Goal: Entertainment & Leisure: Consume media (video, audio)

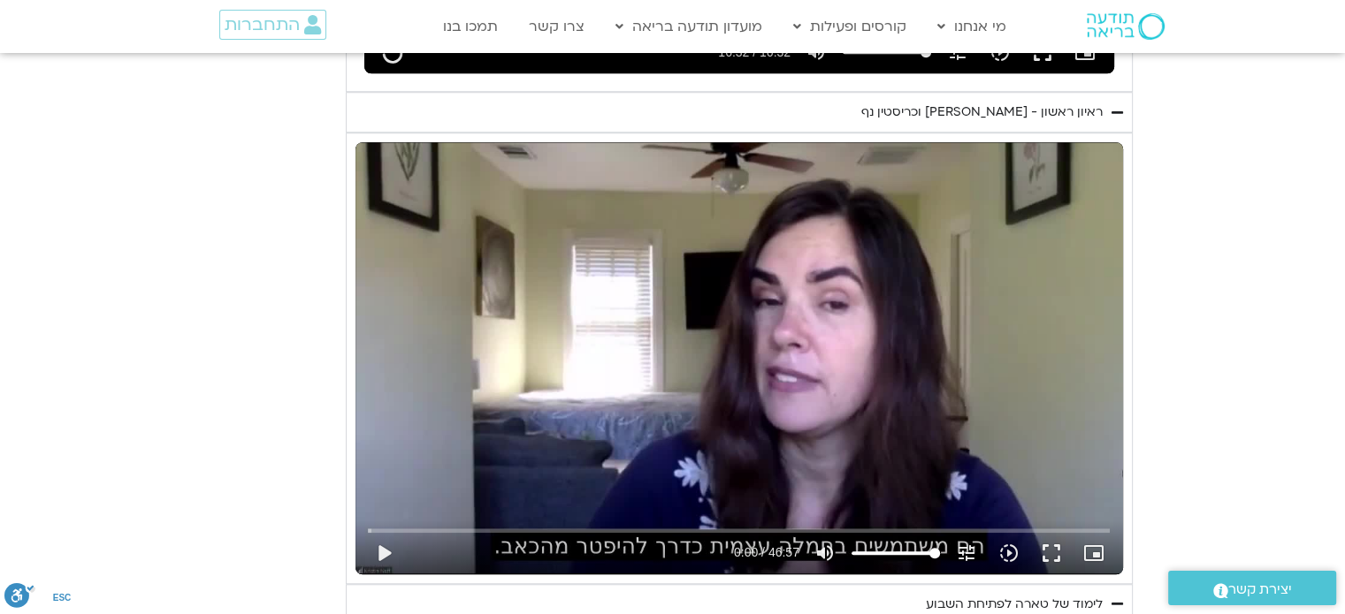
scroll to position [1421, 0]
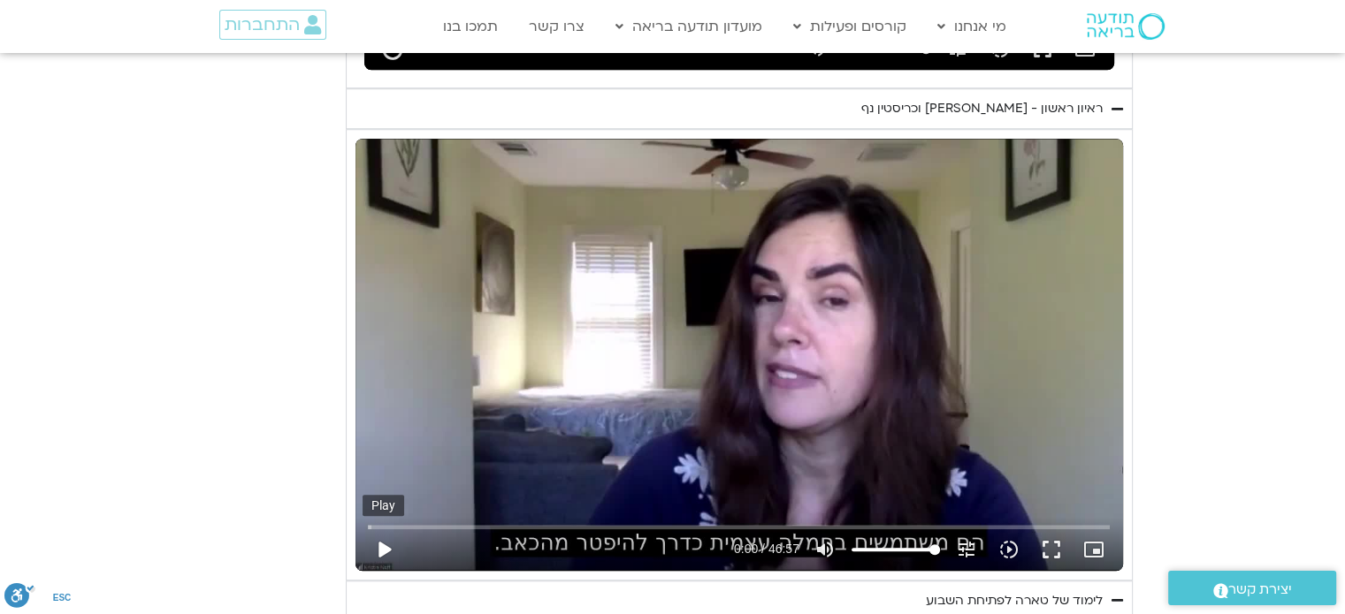
click at [405, 529] on button "play_arrow" at bounding box center [383, 550] width 42 height 42
type input "992.52"
type input "0.1"
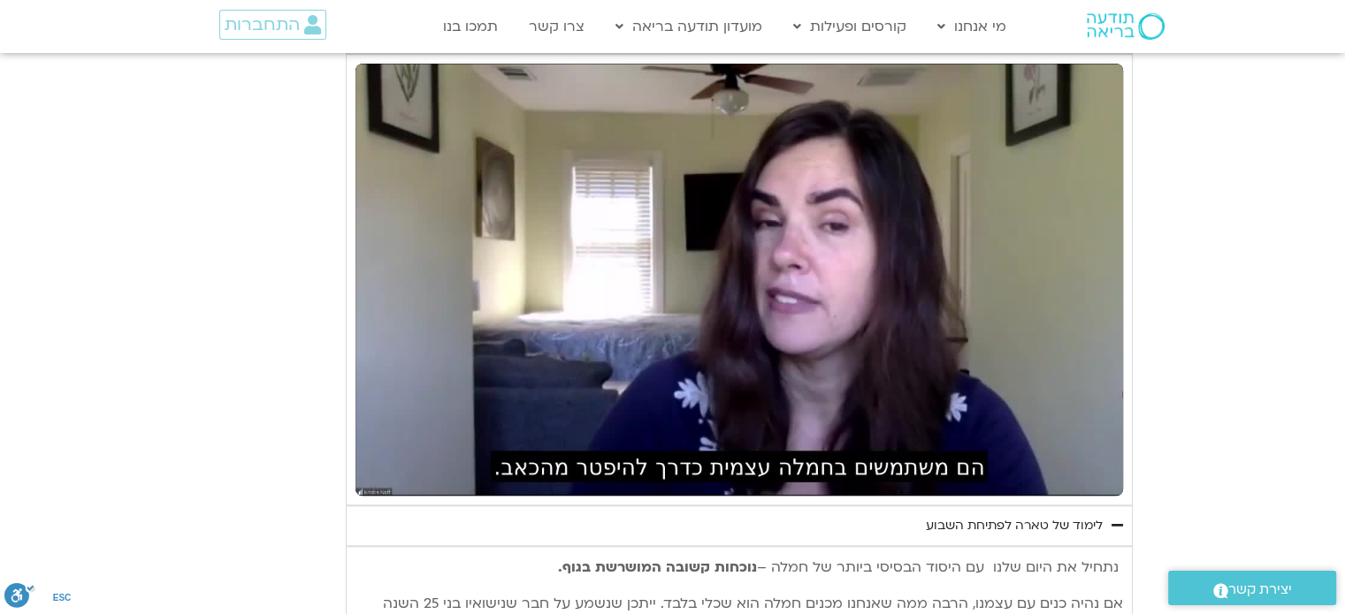
scroll to position [1453, 0]
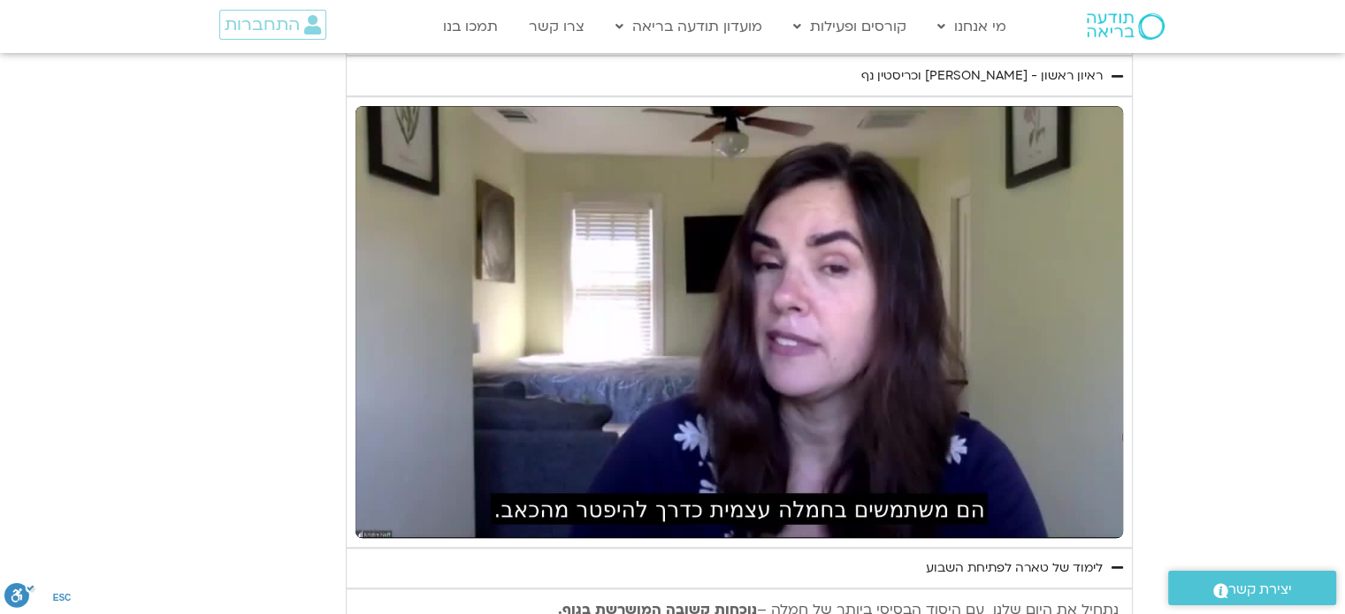
type input "992.52"
type input "2.40039"
type input "992.52"
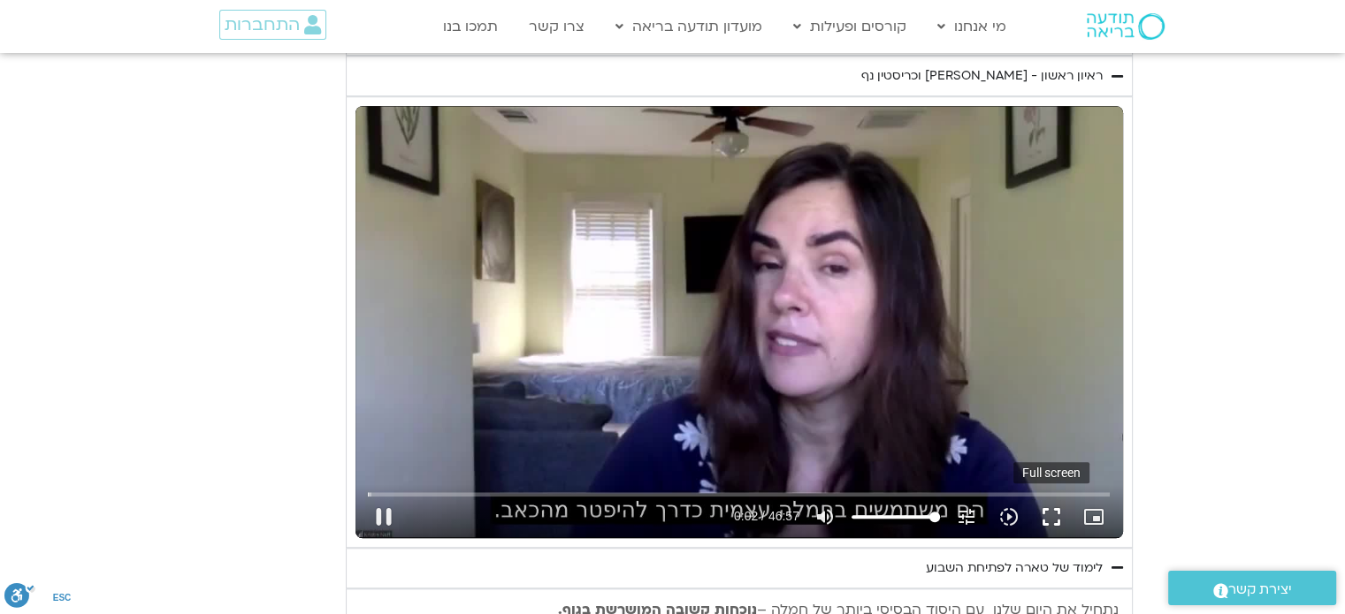
type input "2.533765"
type input "992.52"
type input "2.667103"
type input "992.52"
type input "2.783589"
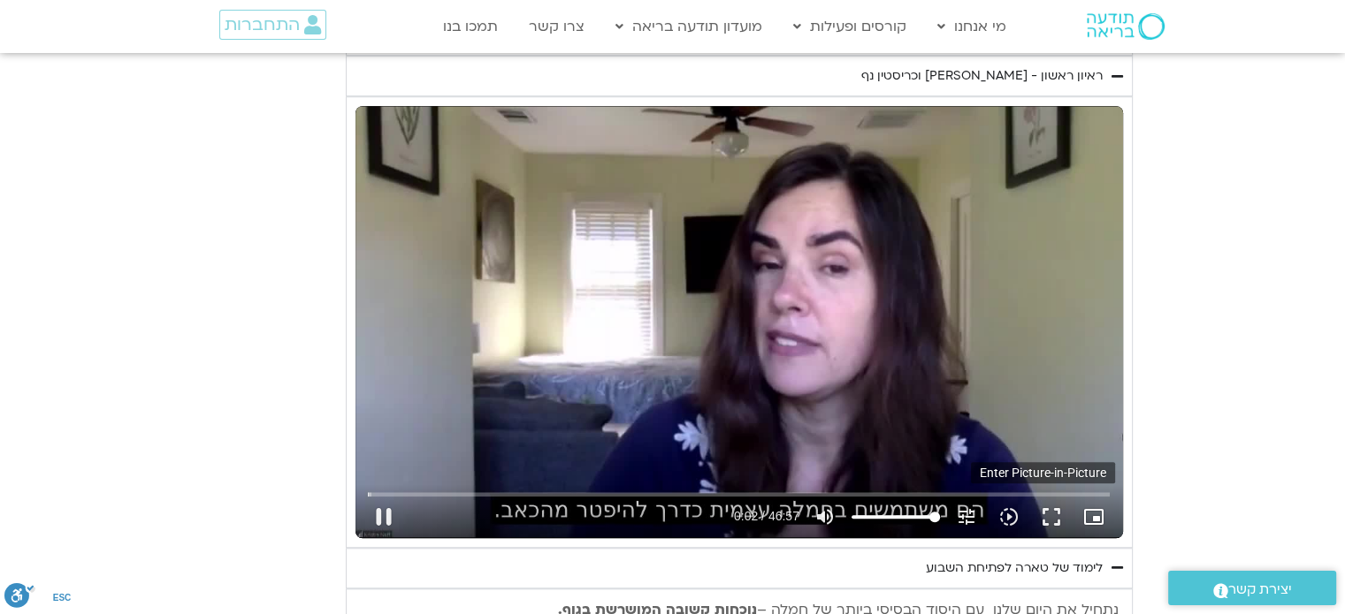
type input "992.52"
type input "2.923131"
type input "992.52"
type input "3.05081"
type input "992.52"
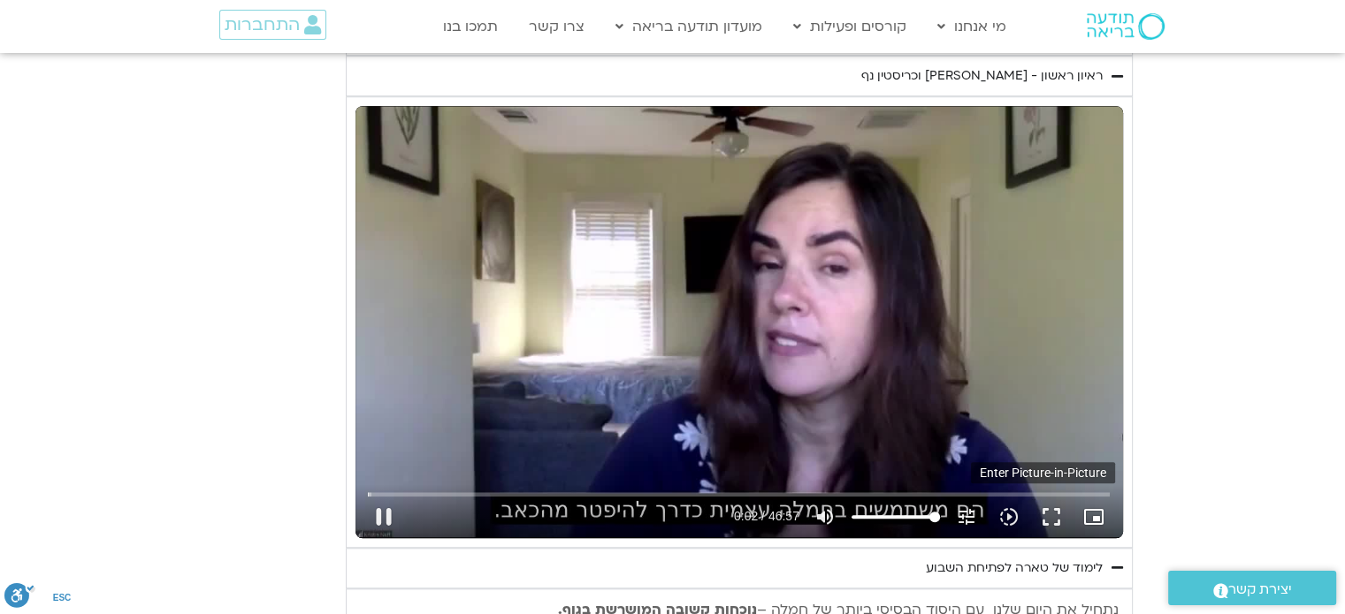
type input "3.100954"
type input "992.52"
type input "3.334133"
type input "992.52"
type input "3.467678"
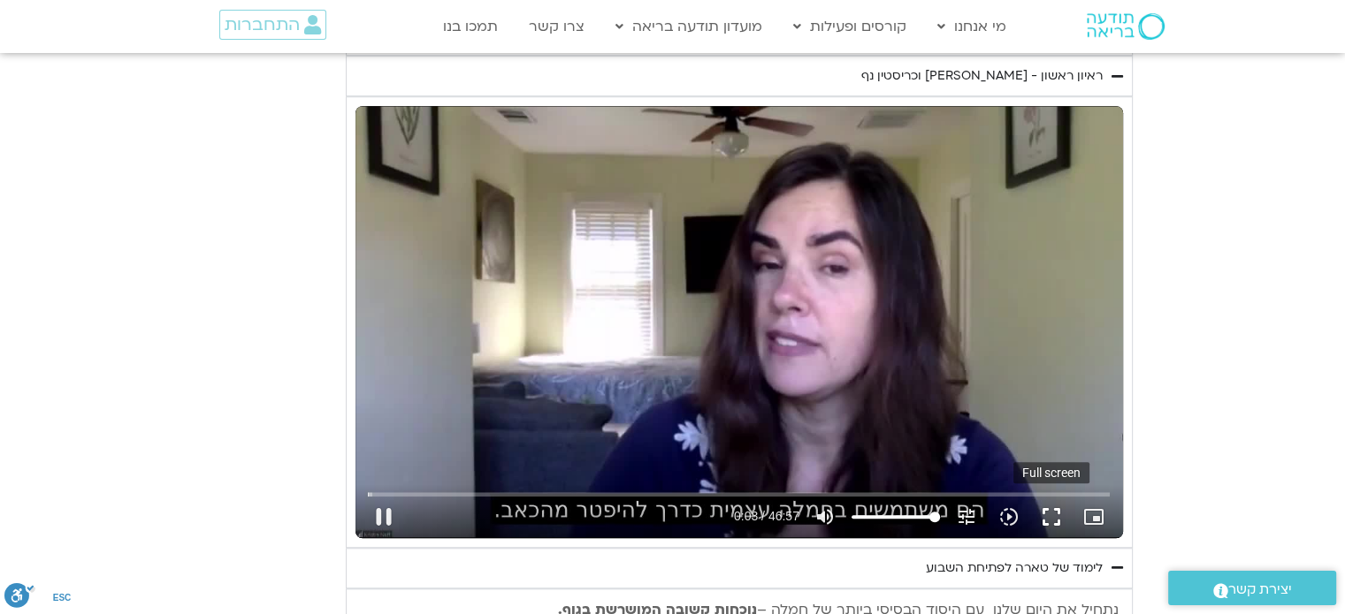
type input "992.52"
type input "3.584312"
type input "992.52"
type input "3.735163"
type input "992.52"
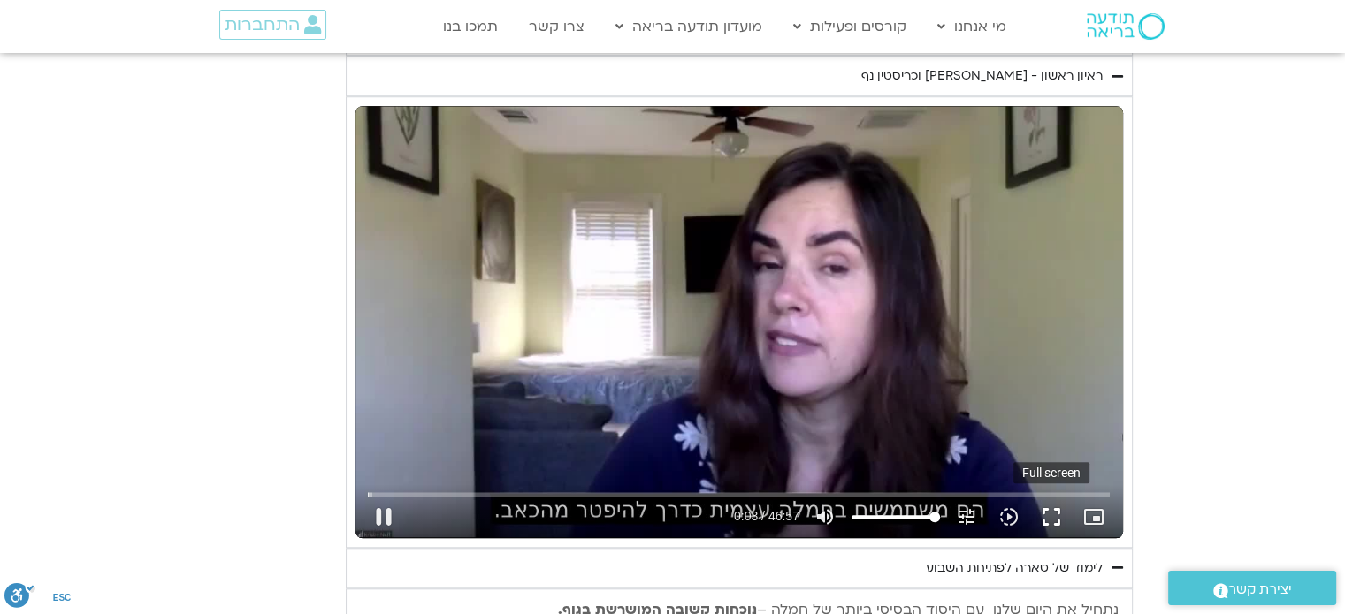
type input "3.756398"
type input "992.52"
type input "3.89031"
type input "992.52"
type input "4.022365"
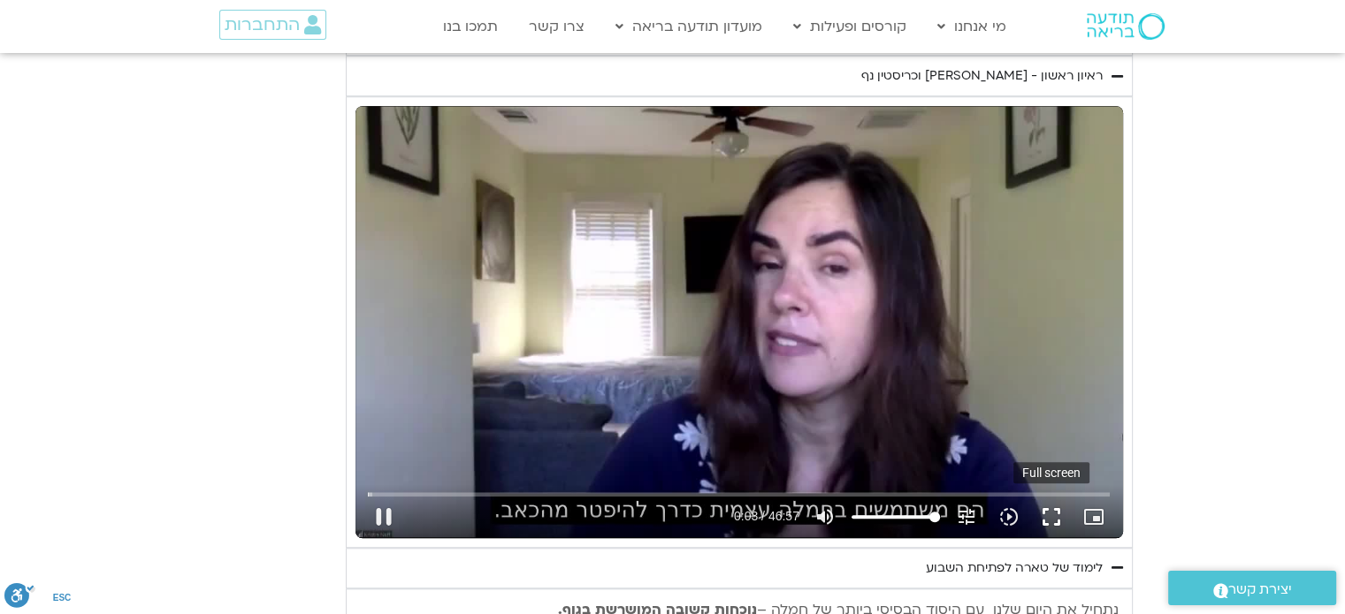
type input "992.52"
type input "4.152967"
click at [1030, 496] on button "fullscreen" at bounding box center [1051, 517] width 42 height 42
type input "992.52"
type input "4.33277"
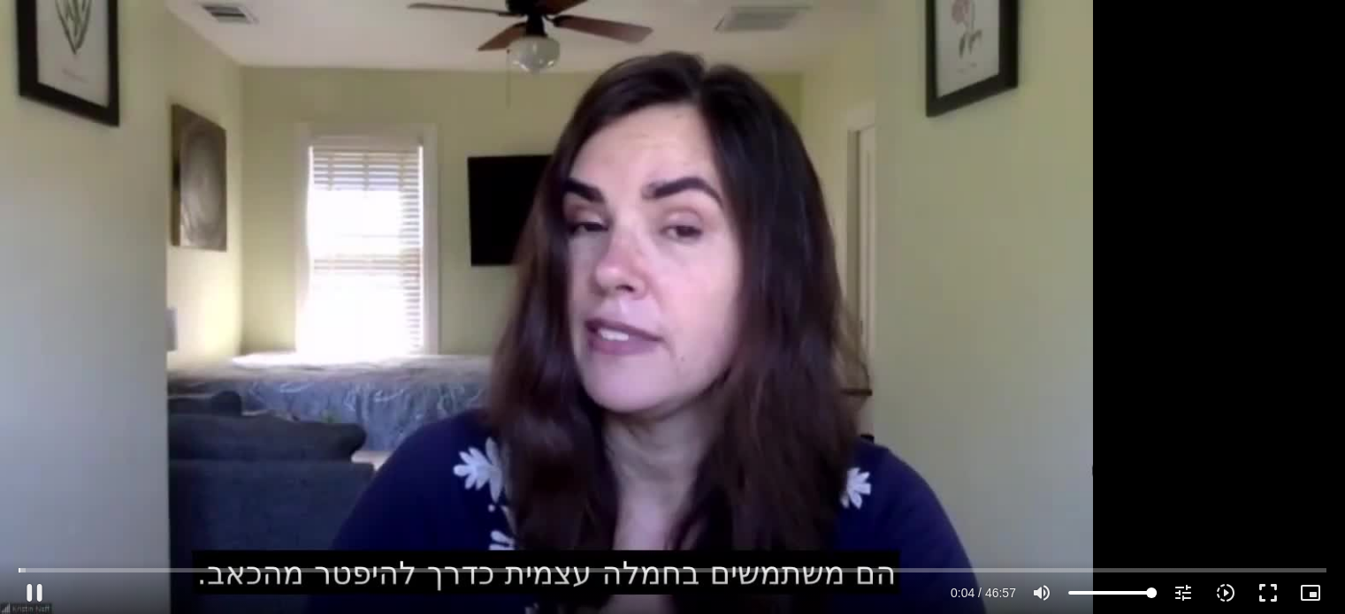
type input "992.52"
type input "4.412406"
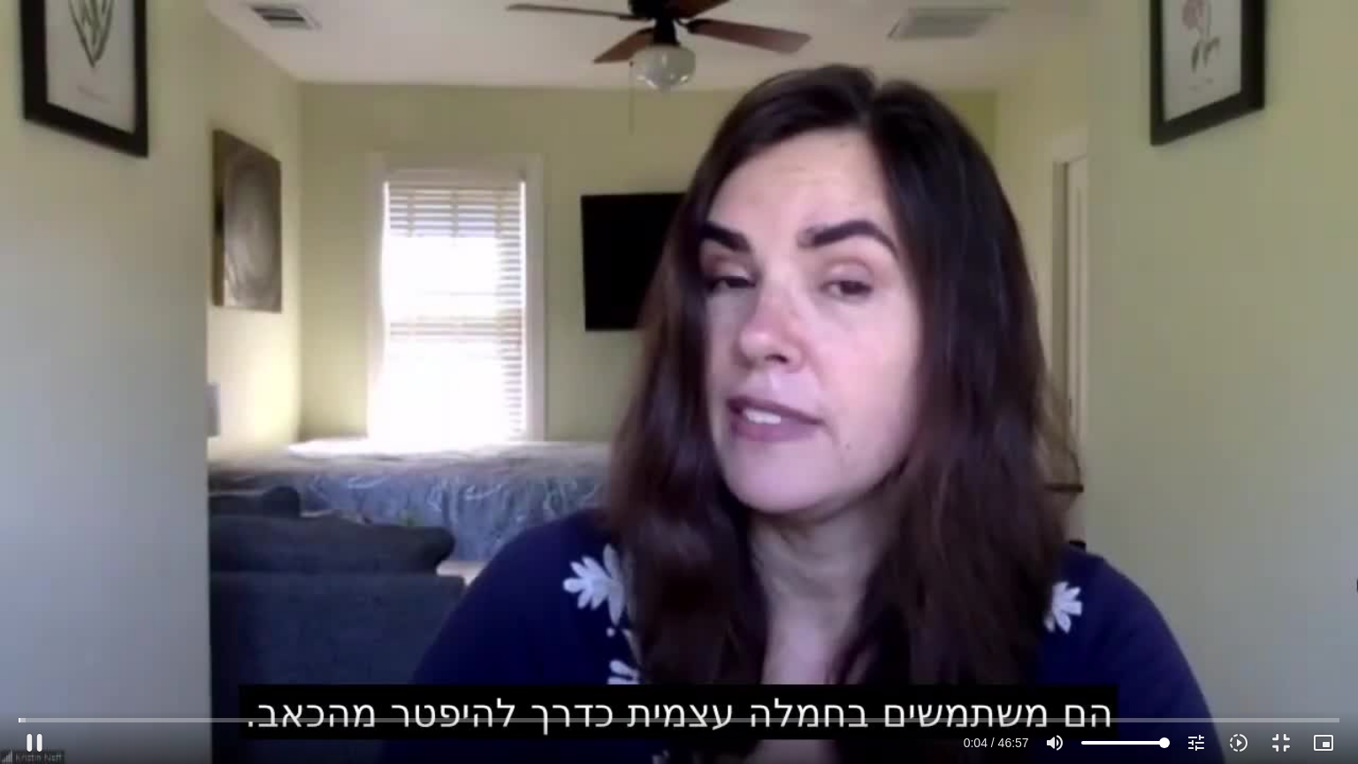
type input "992.52"
type input "4.542896"
type input "992.52"
type input "4.669763"
type input "992.52"
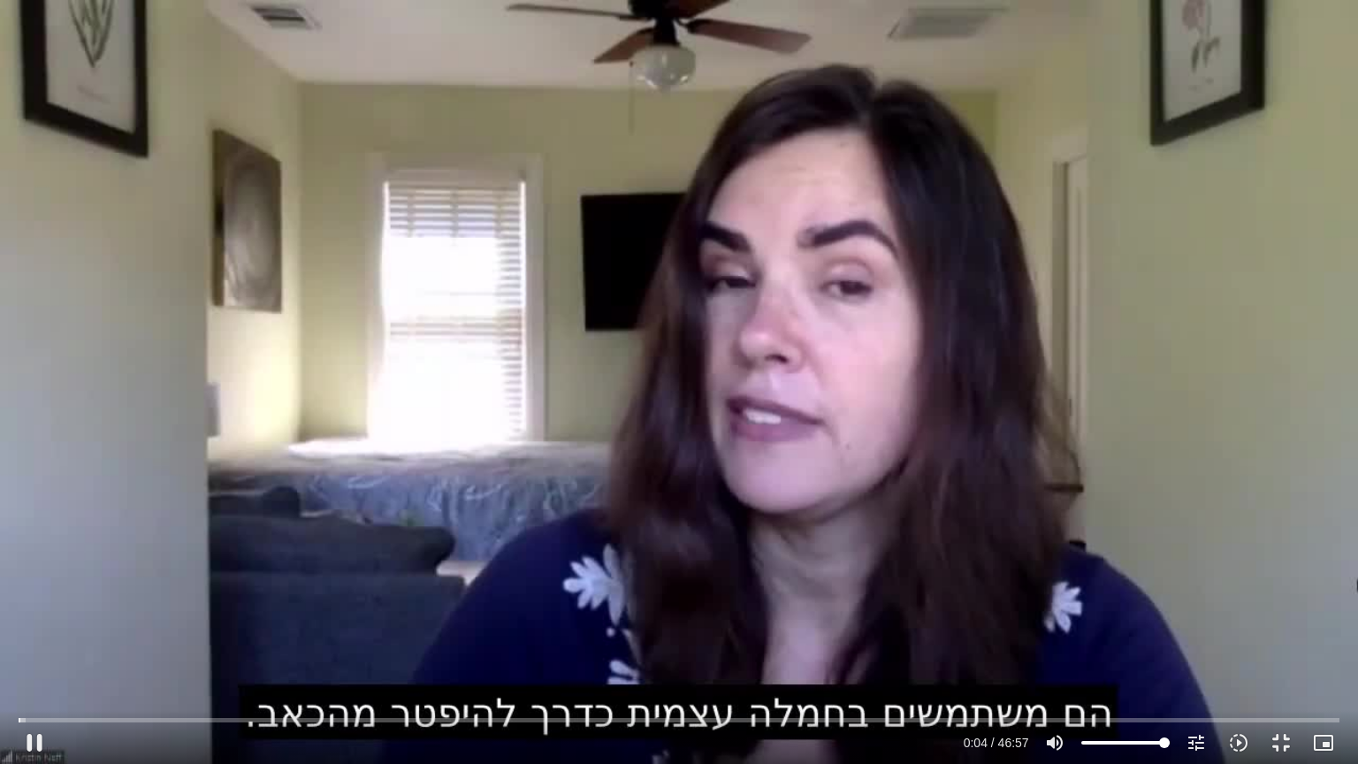
type input "4.802361"
type input "992.52"
type input "5.036343"
type input "992.52"
type input "5.136792"
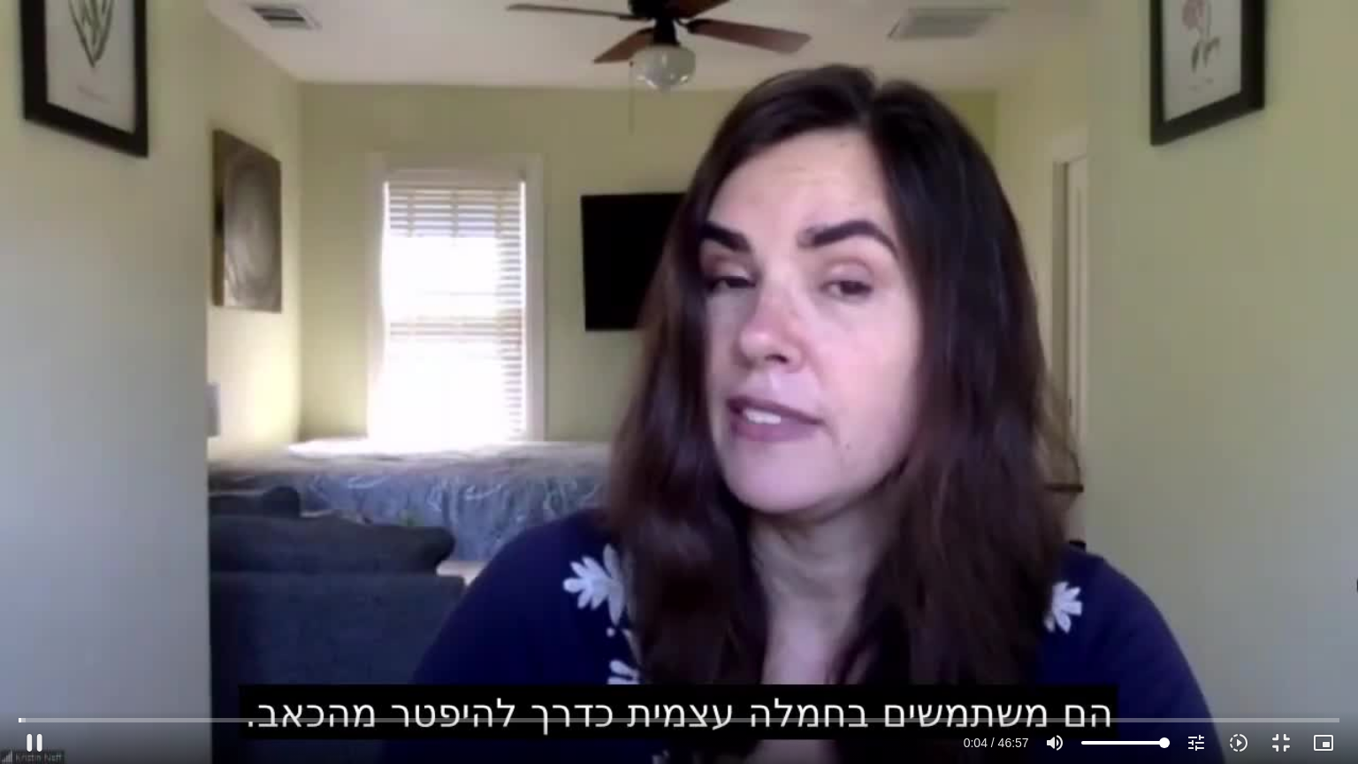
type input "992.52"
type input "5.187447"
type input "992.52"
type input "5.313269"
type input "992.52"
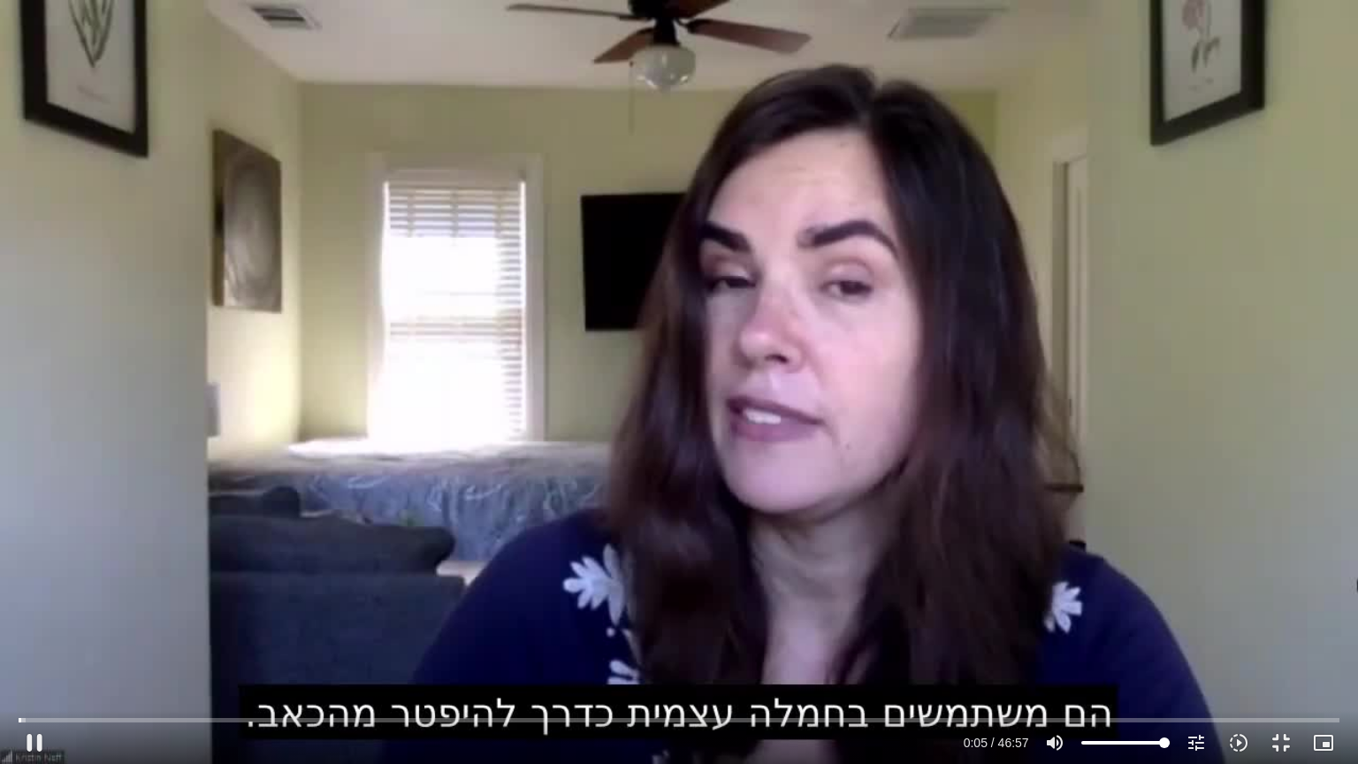
type input "5.537006"
type input "992.52"
type input "5.670676"
type input "992.52"
type input "5.770526"
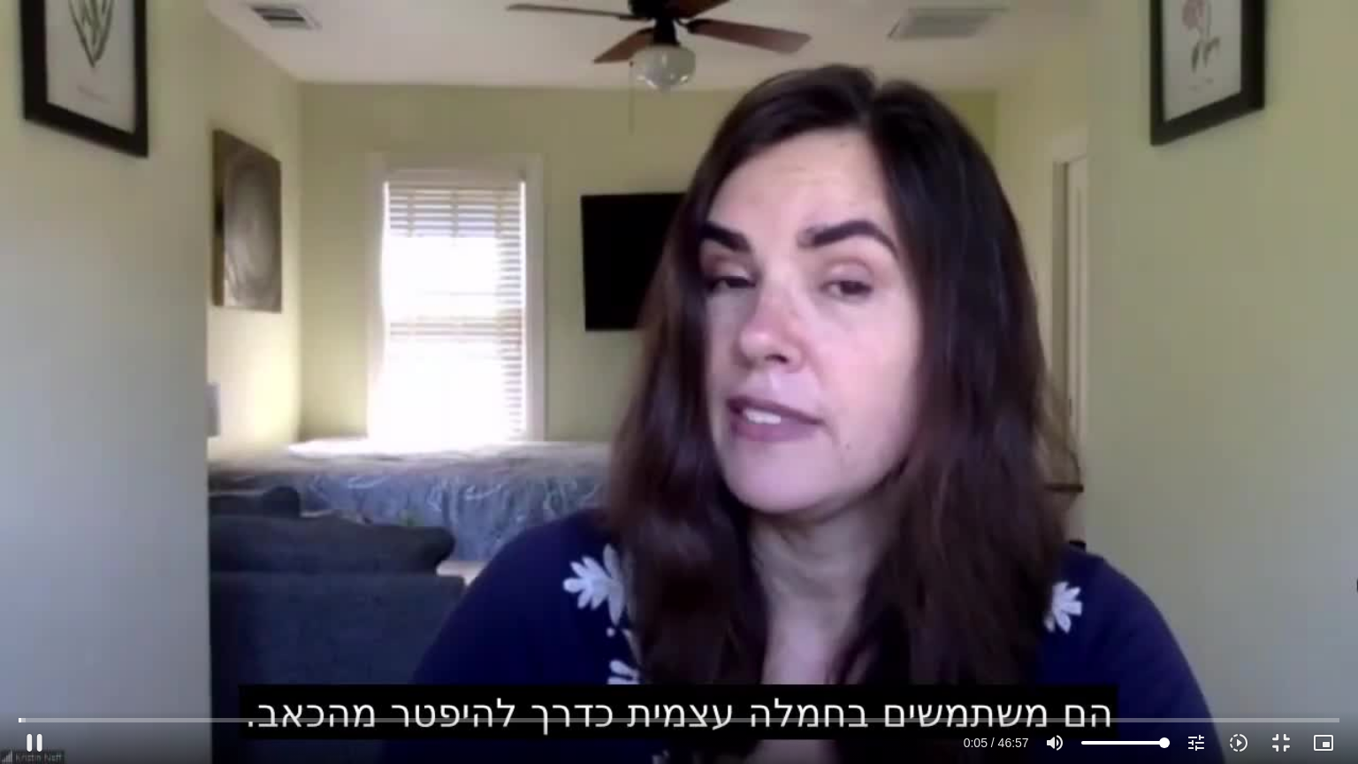
type input "992.52"
type input "5.937719"
type input "992.52"
type input "6.070353"
type input "992.52"
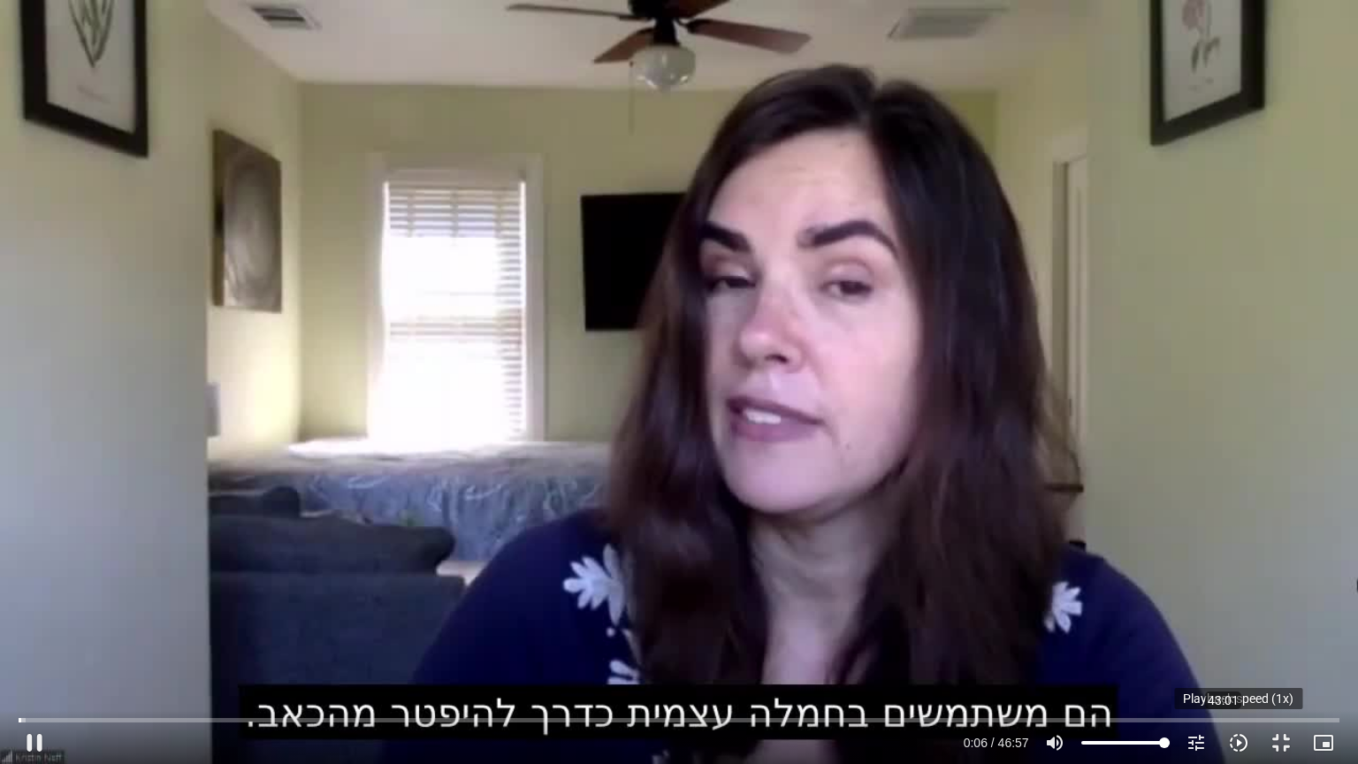
type input "6.205072"
type input "992.52"
type input "6.304668"
type input "992.52"
type input "6.47102"
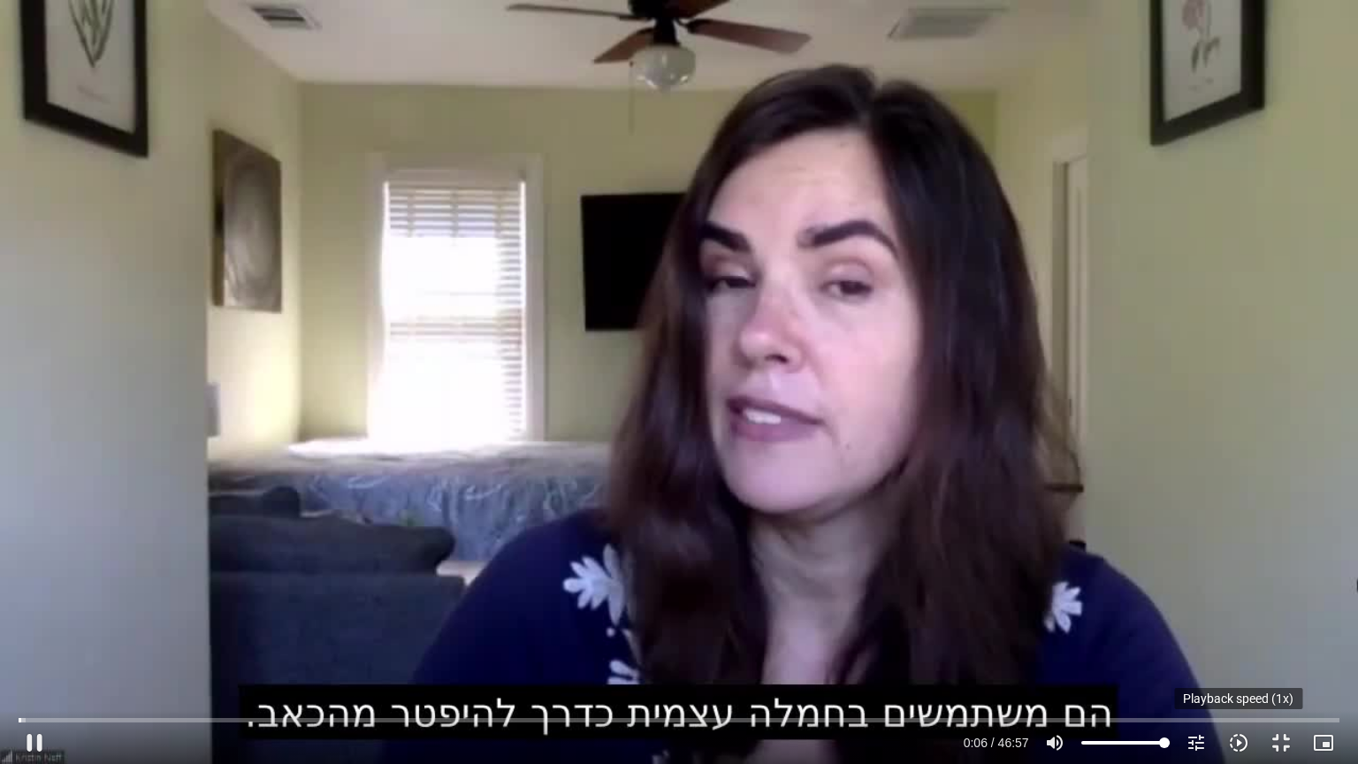
type input "992.52"
type input "6.604641"
type input "992.52"
type input "6.705504"
type input "992.52"
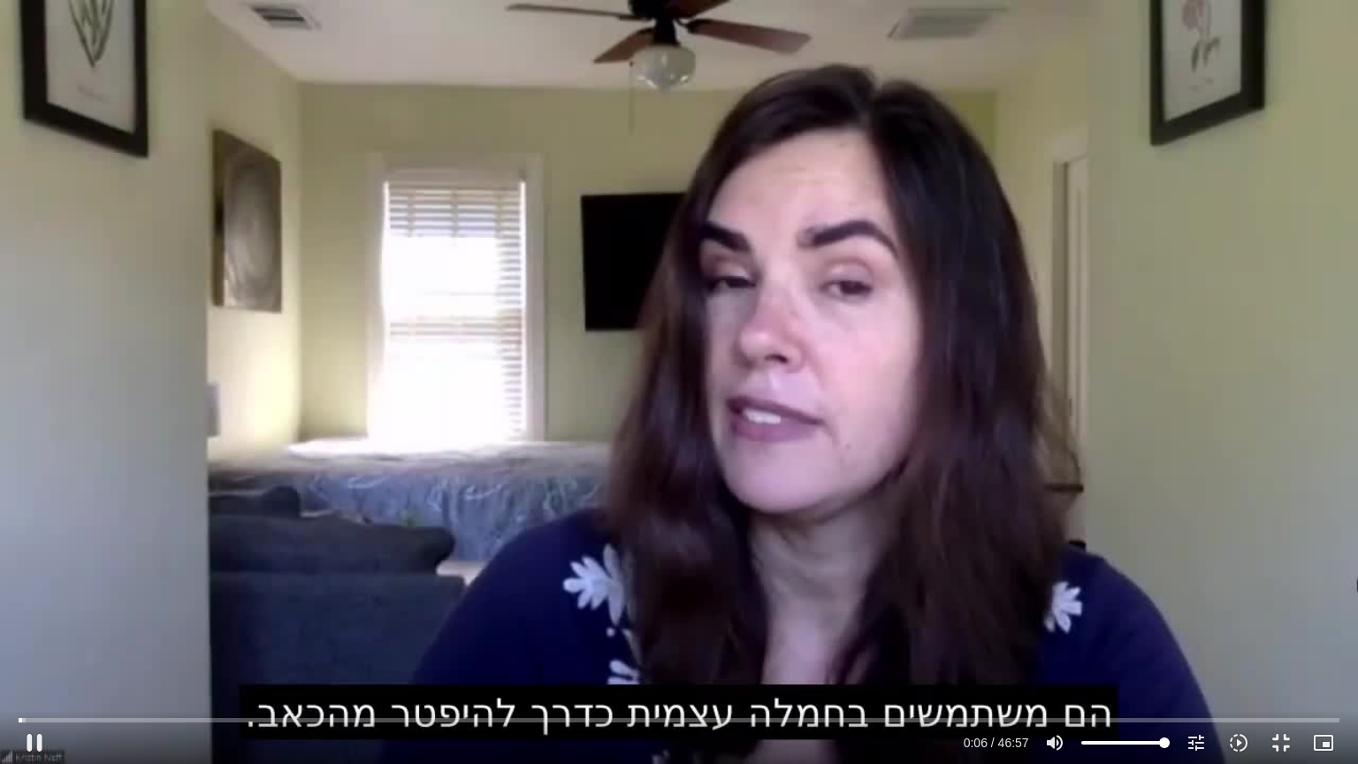
type input "6.8567"
type input "992.52"
type input "6.988773"
type input "992.52"
type input "7.121201"
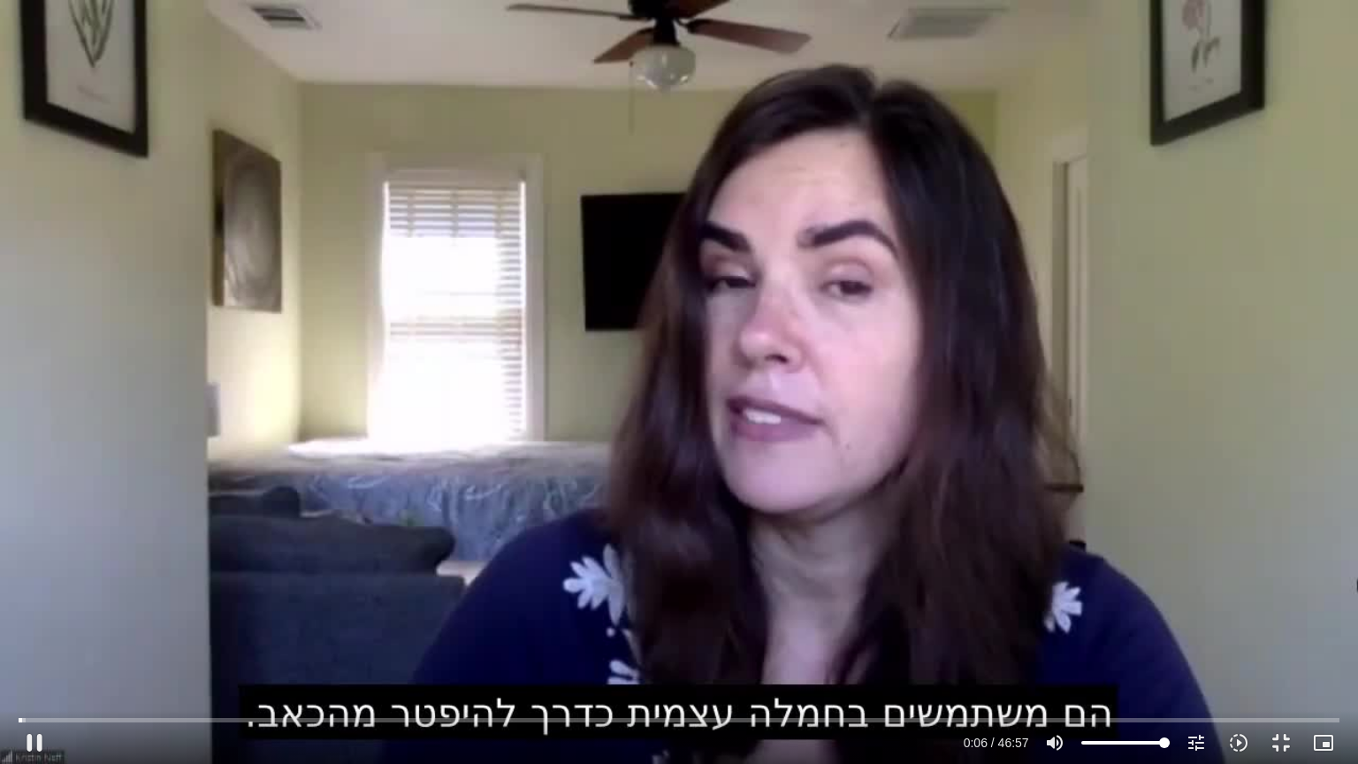
type input "992.52"
type input "7.143305"
type input "992.52"
type input "7.274376"
type input "992.52"
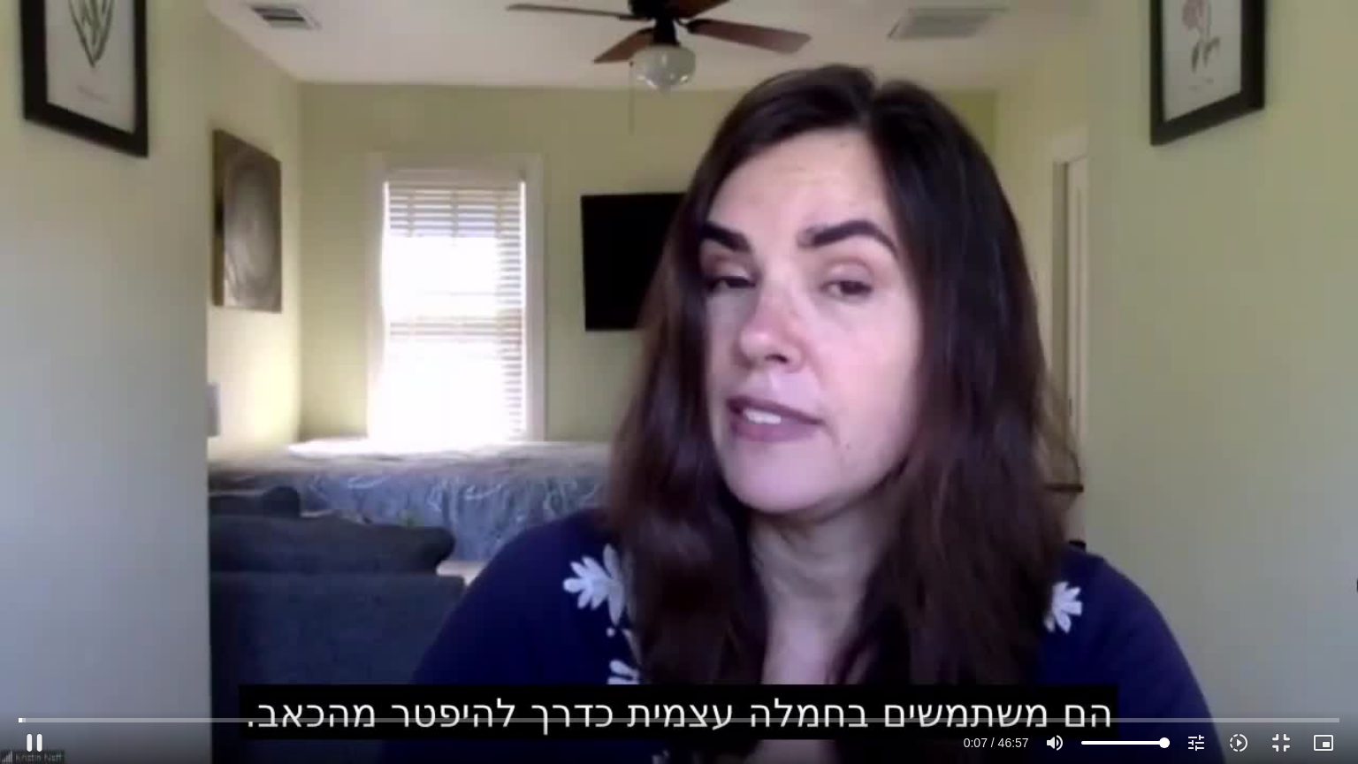
type input "7.407062"
type input "992.52"
type input "7.534067"
type input "992.52"
type input "7.665807"
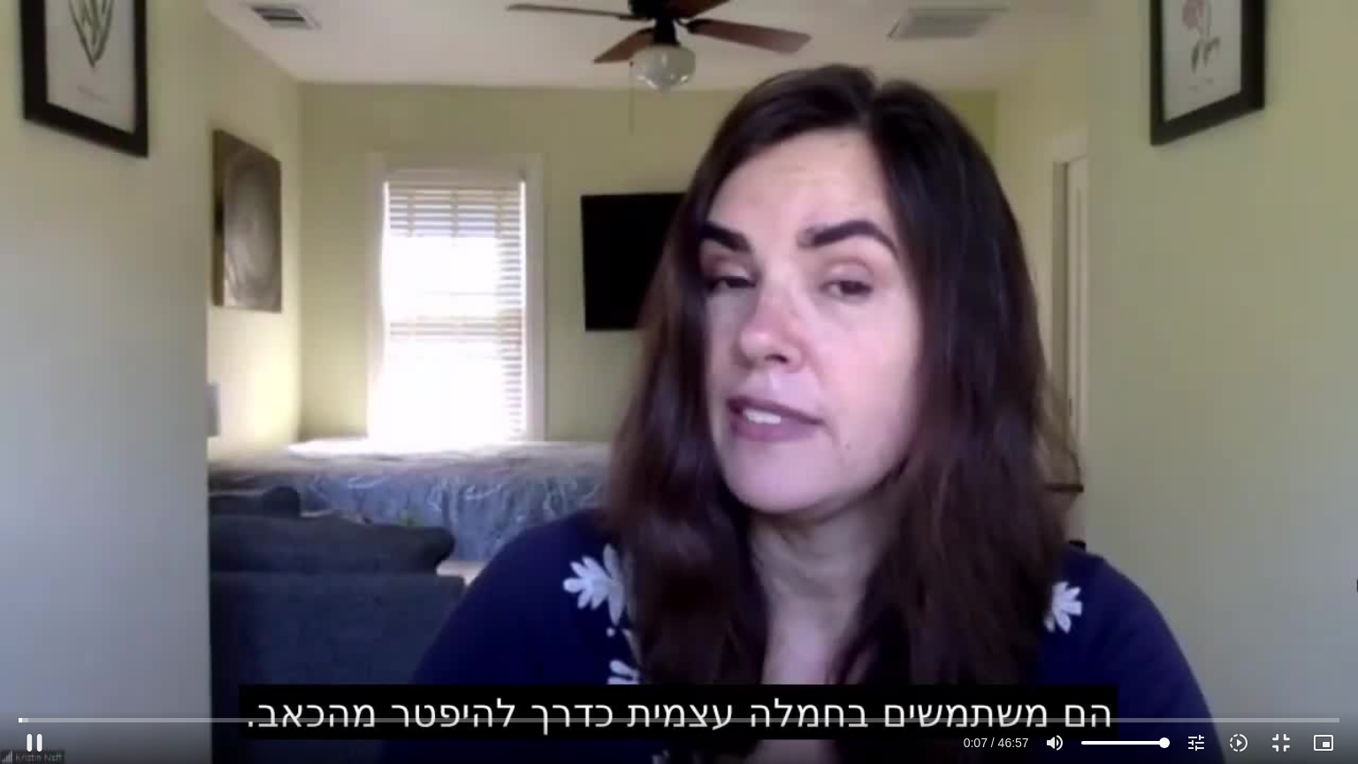
type input "992.52"
type input "7.796733"
type input "992.52"
type input "7.935227"
type input "992.52"
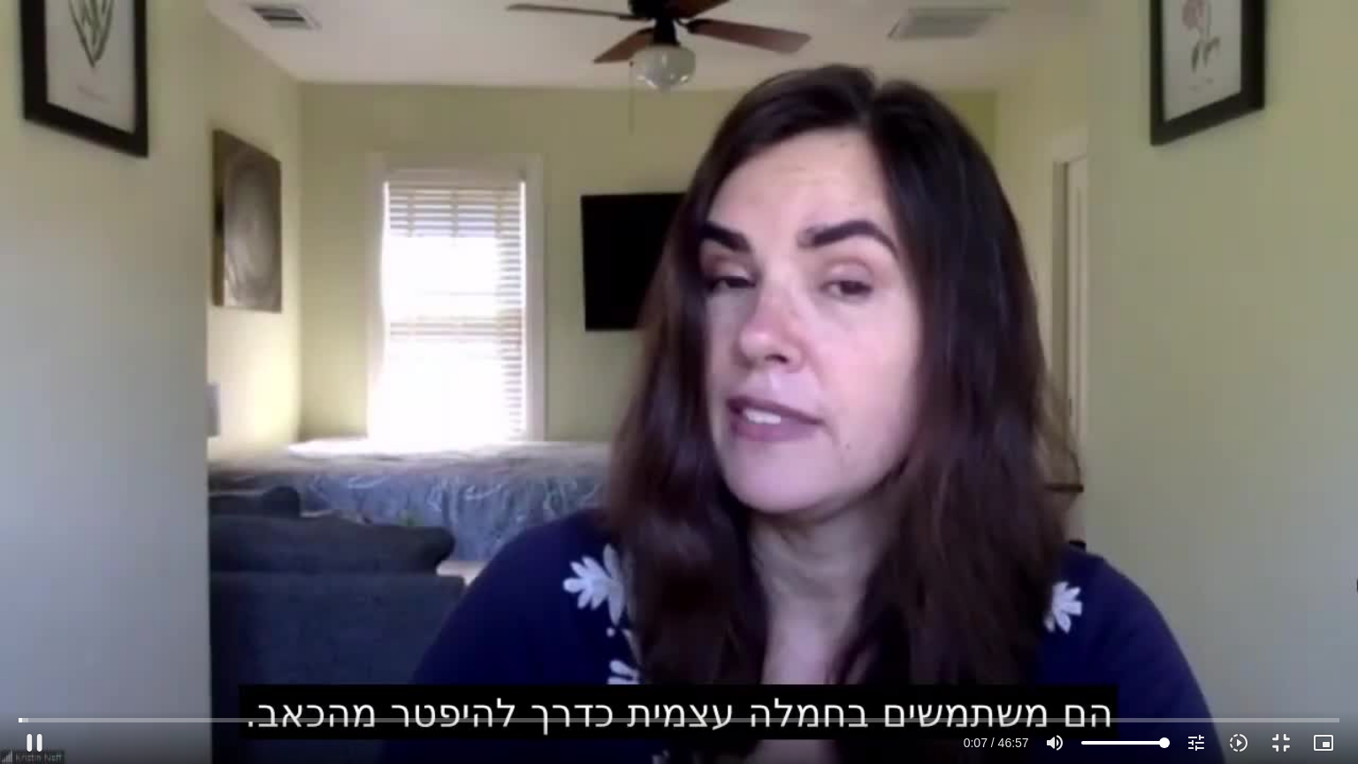
type input "8.077878"
type input "992.52"
type input "8.209676"
type input "992.52"
type input "8.342511"
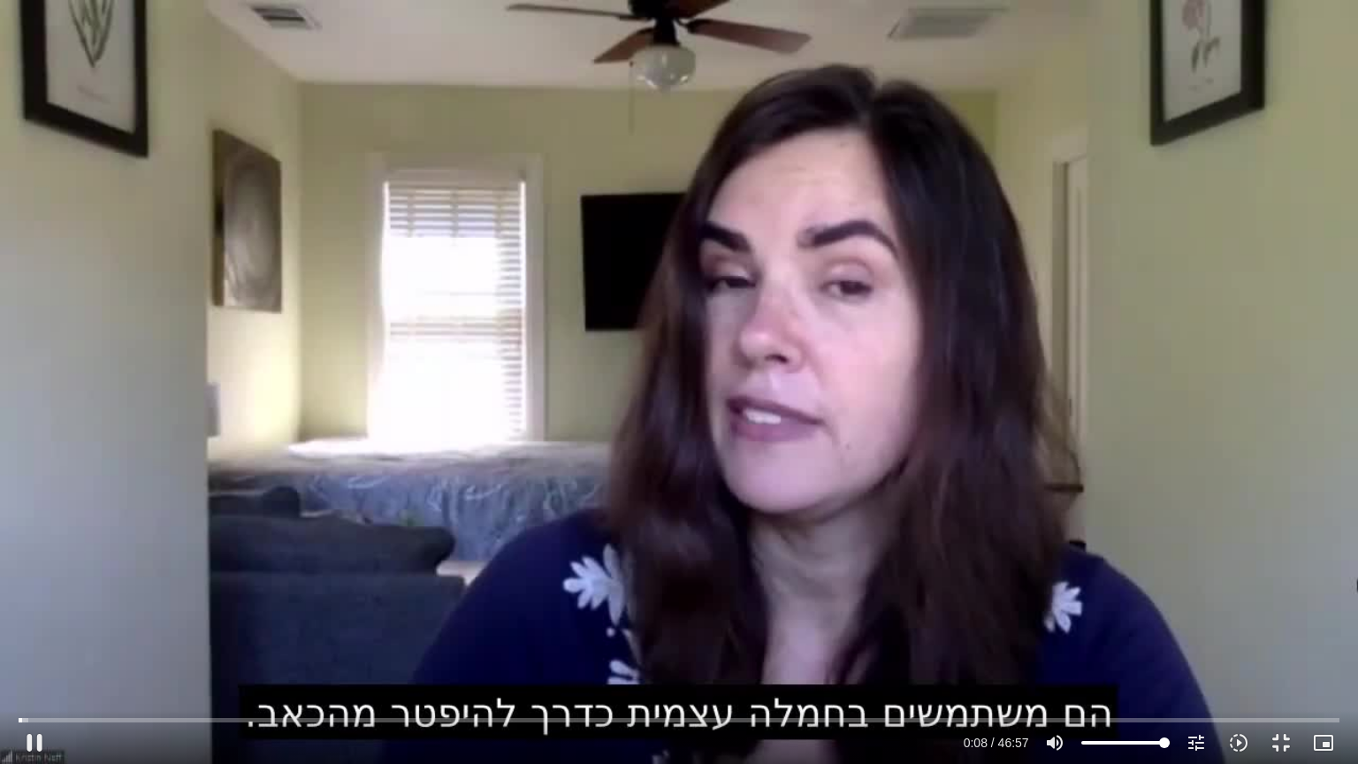
type input "992.52"
type input "8.471828"
type input "992.52"
type input "8.605457"
type input "992.52"
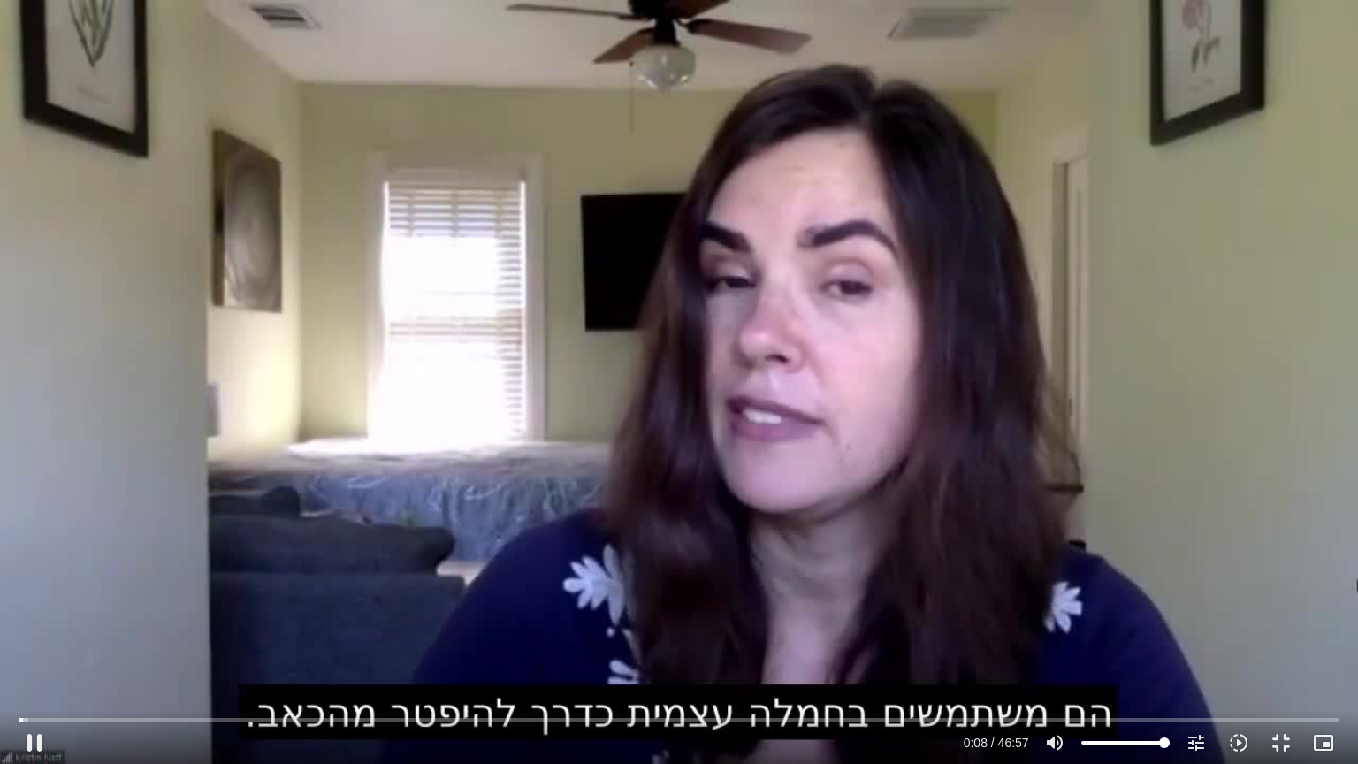
type input "8.744209"
type input "992.52"
type input "8.884677"
type input "992.52"
type input "9.016509"
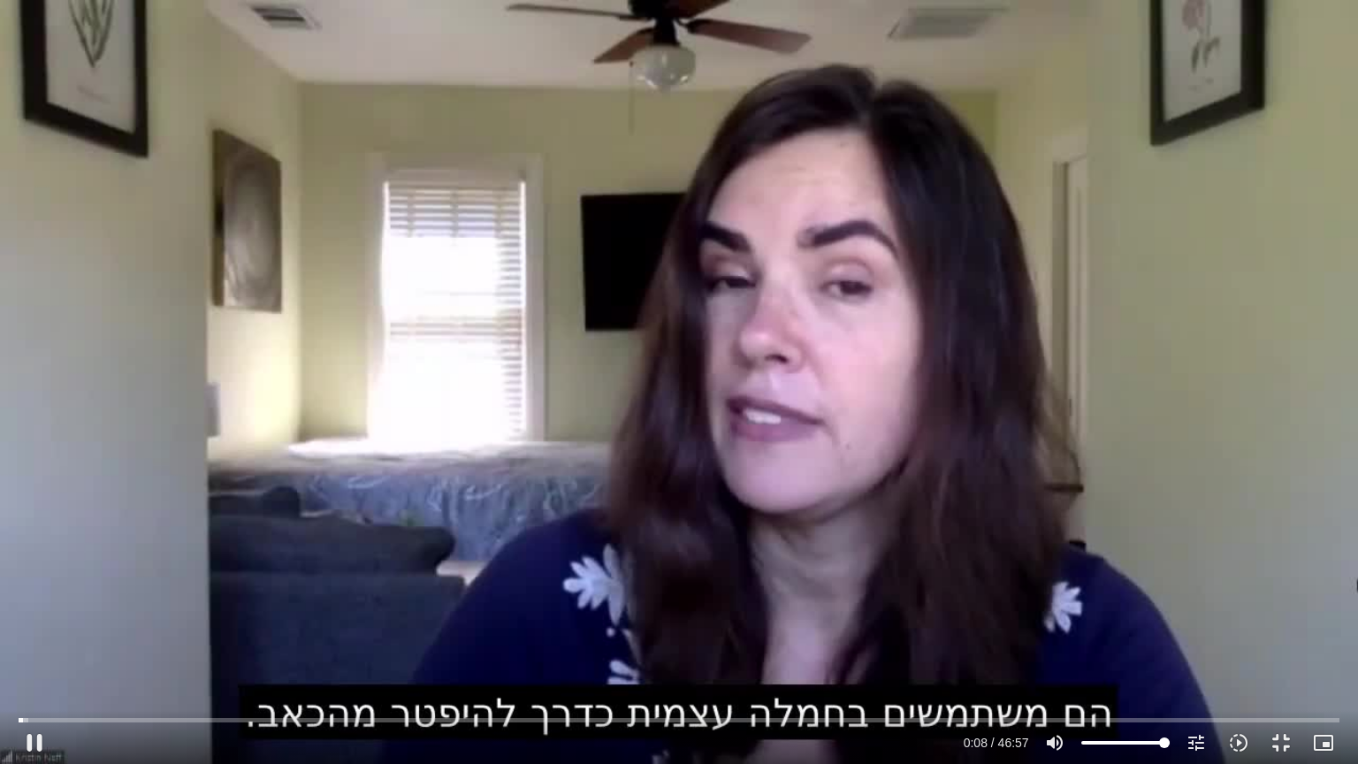
type input "992.52"
type input "9.149363"
type input "992.52"
type input "9.281273"
type input "992.52"
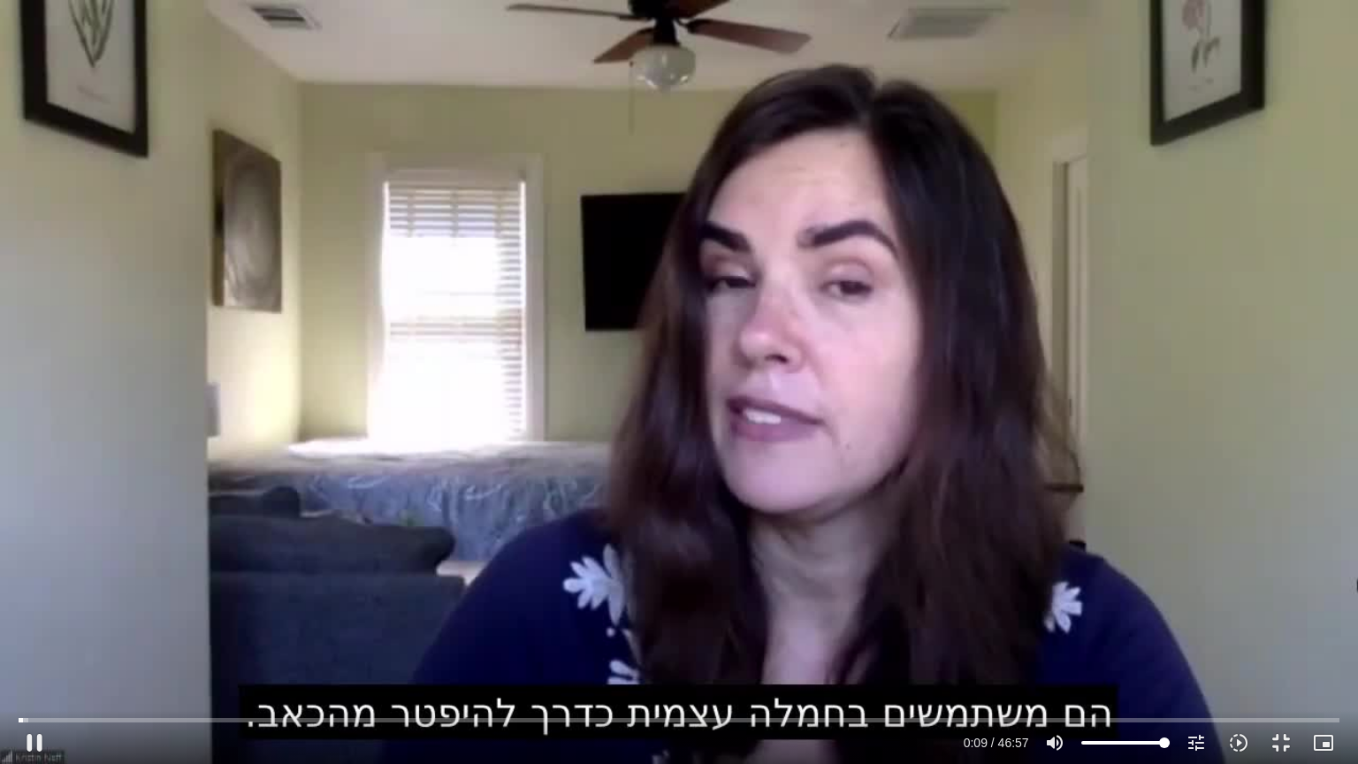
type input "9.524828"
type input "992.52"
type input "9.575253"
type input "992.52"
type input "9.682812"
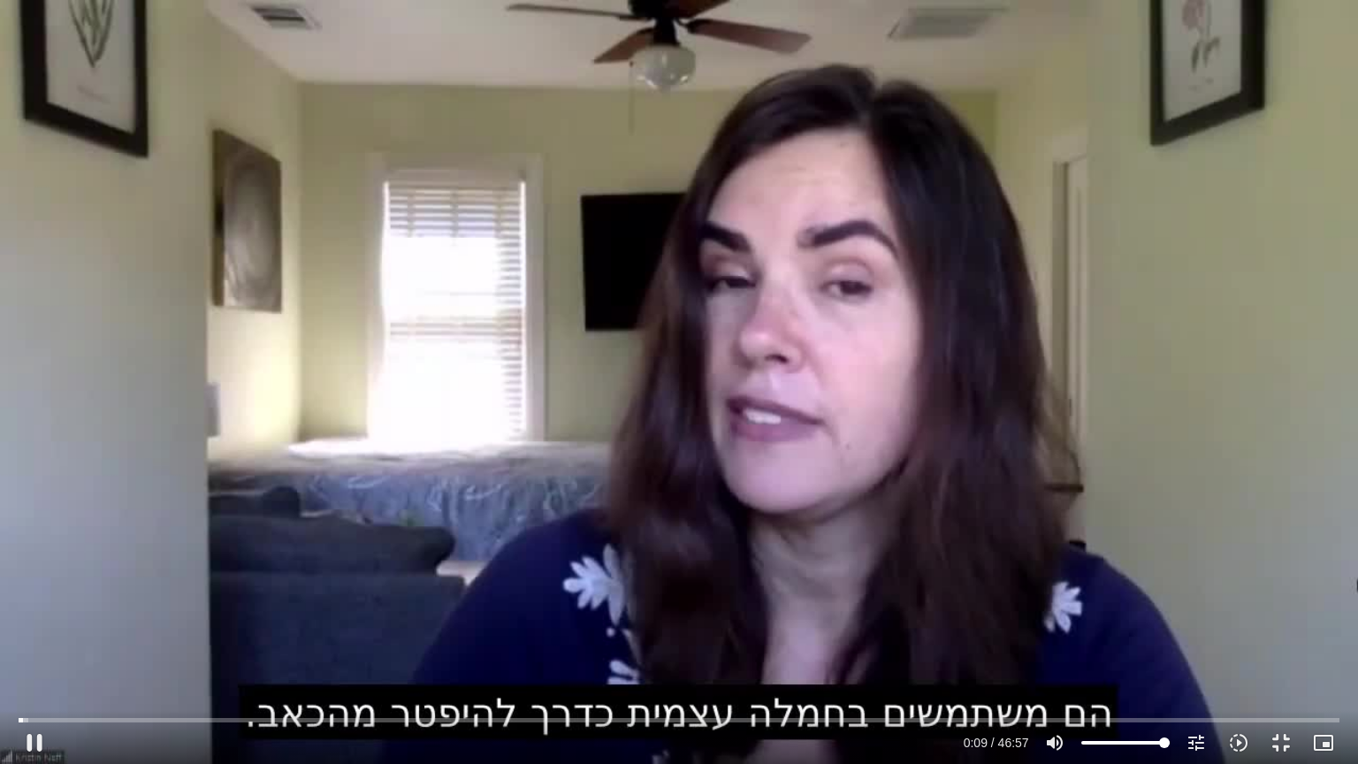
type input "992.52"
type input "9.811023"
type input "992.52"
type input "9.974644"
type input "992.52"
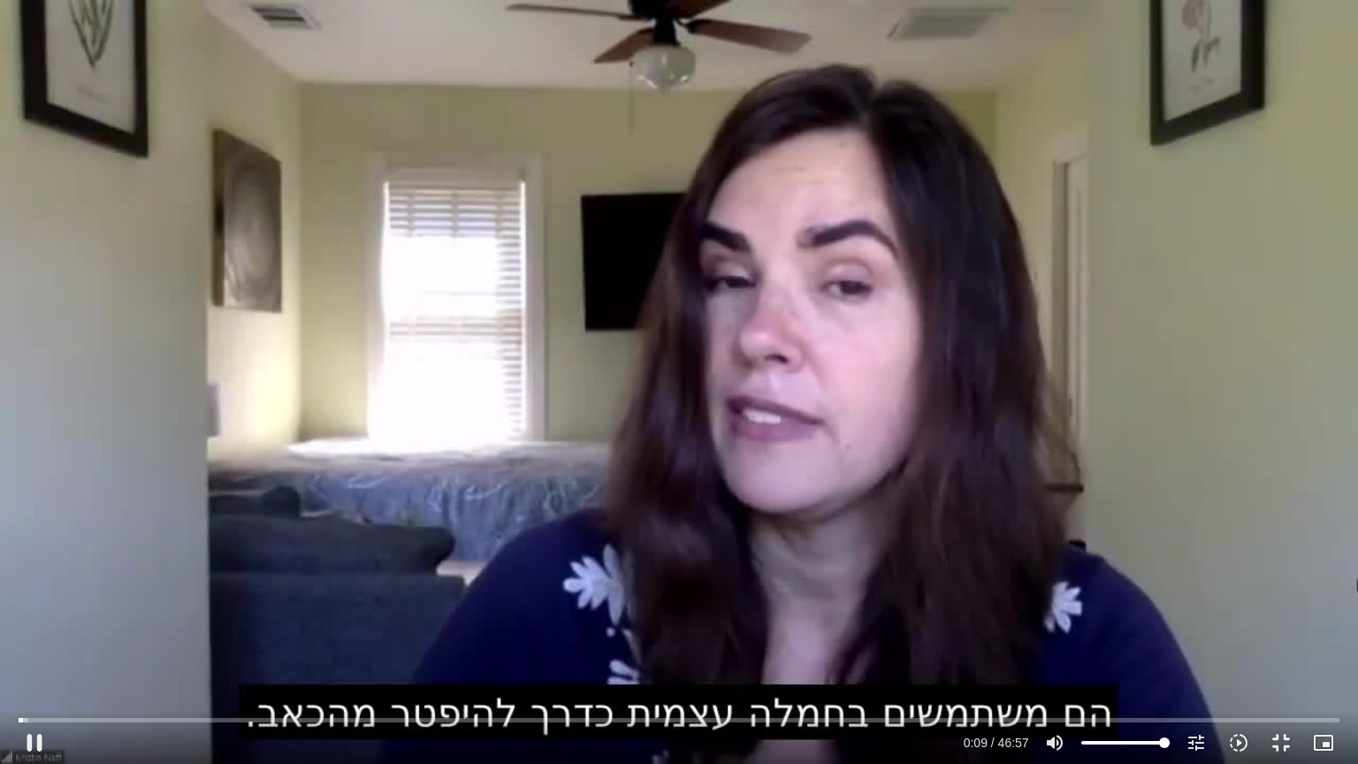
click at [1110, 534] on div "Skip Ad 41:05 pause 0:09 / 46:57 volume_up Mute tune Resolution Auto 720p slow_…" at bounding box center [679, 382] width 1358 height 764
type input "10.165727"
type input "992.52"
click at [1042, 474] on div "Skip Ad 41:05 play_arrow 0:10 / 46:57 volume_up Mute tune Resolution Auto 720p …" at bounding box center [679, 382] width 1358 height 764
type input "10.244382"
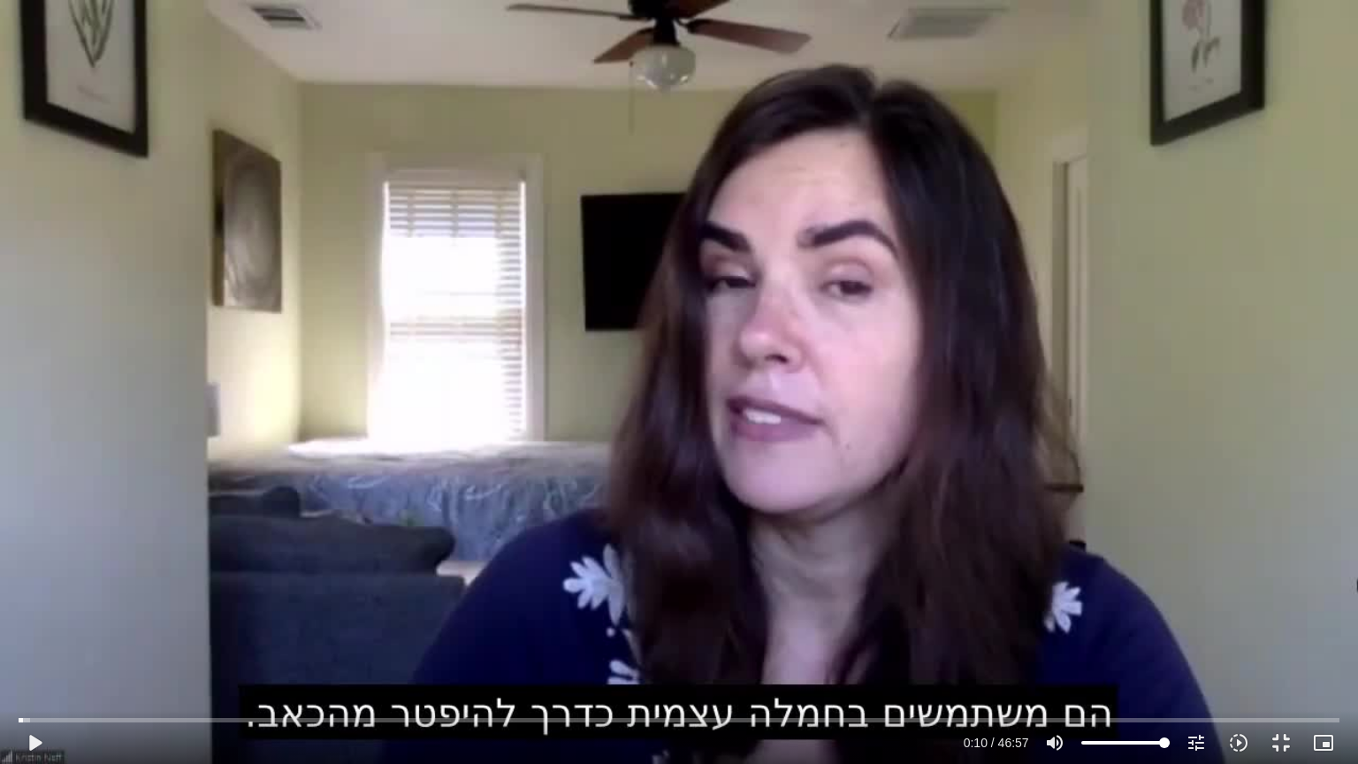
type input "992.52"
type input "10.283297"
type input "992.52"
type input "10.419595"
type input "992.52"
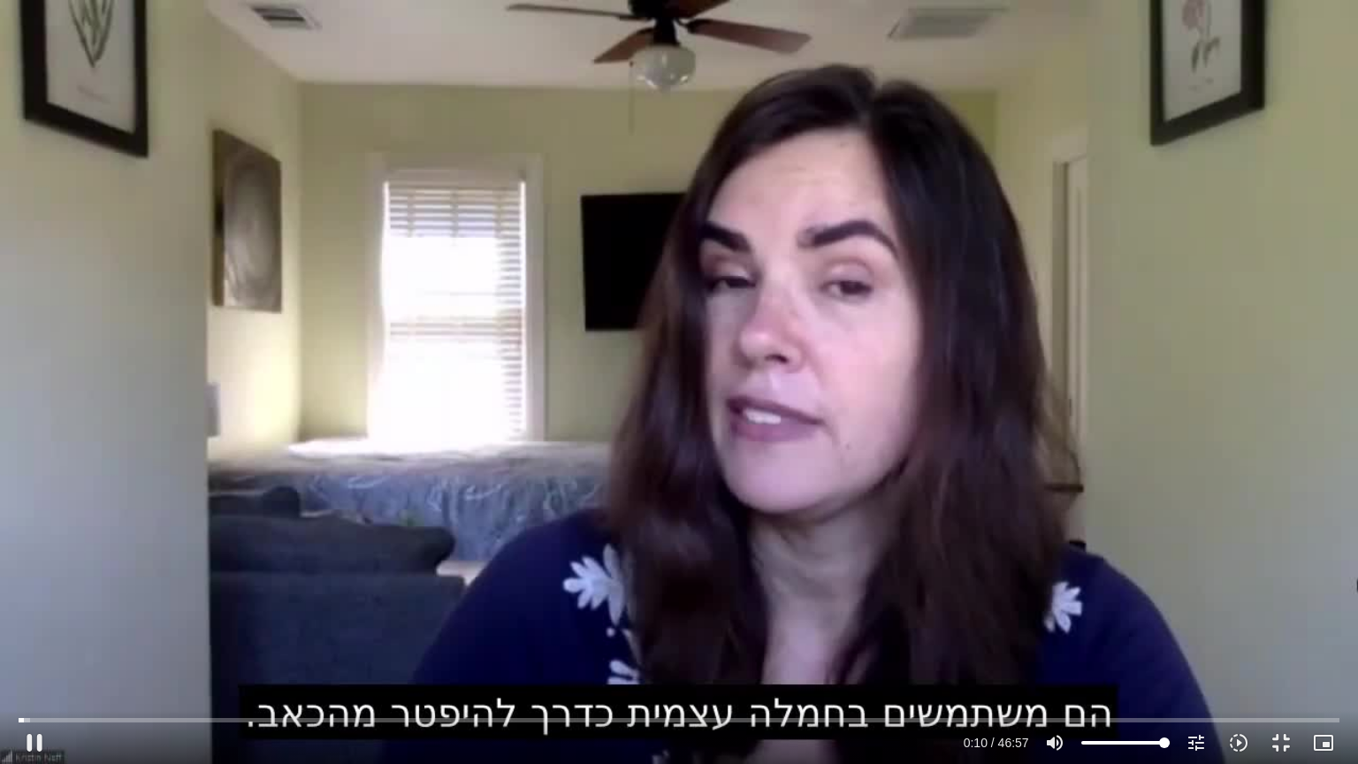
type input "10.544821"
type input "992.52"
type input "10.670255"
type input "992.52"
type input "10.902936"
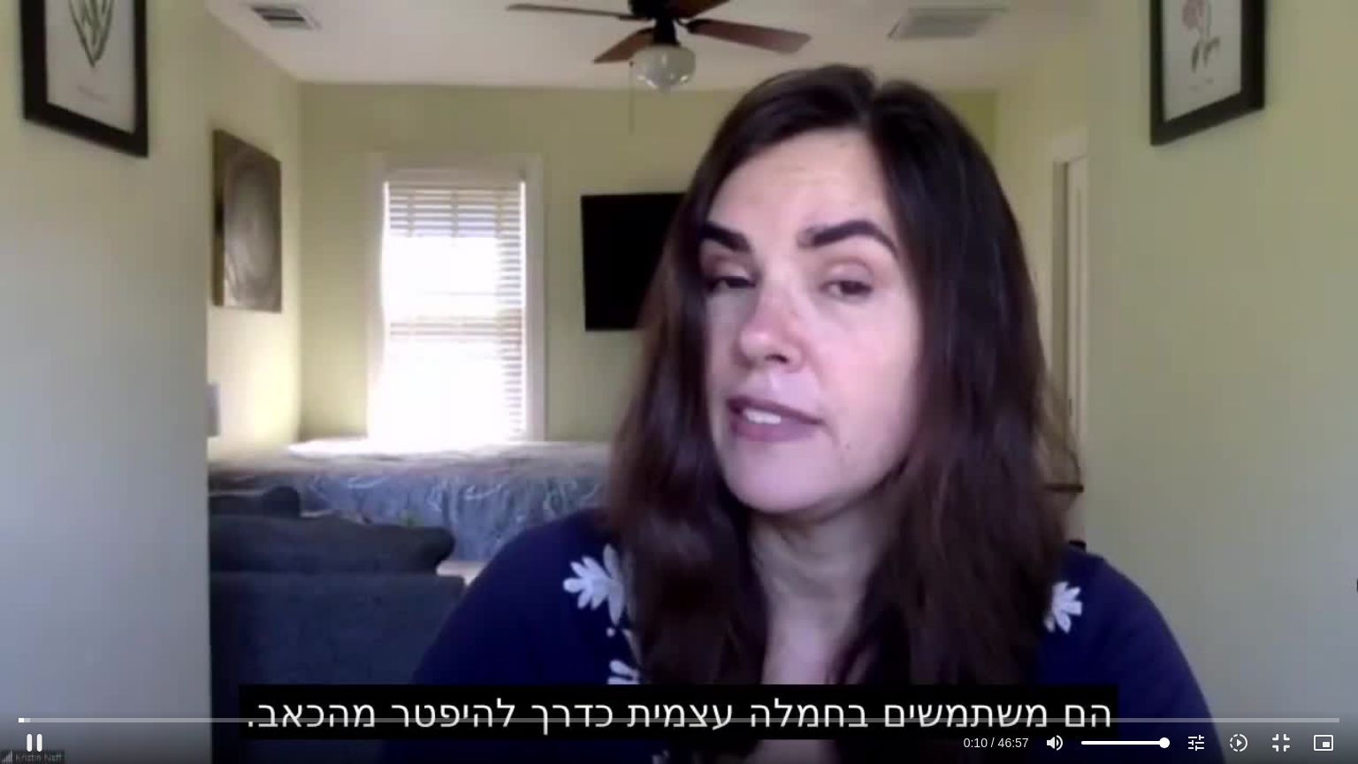
type input "992.52"
type input "11.020038"
type input "992.52"
type input "11.153439"
type input "992.52"
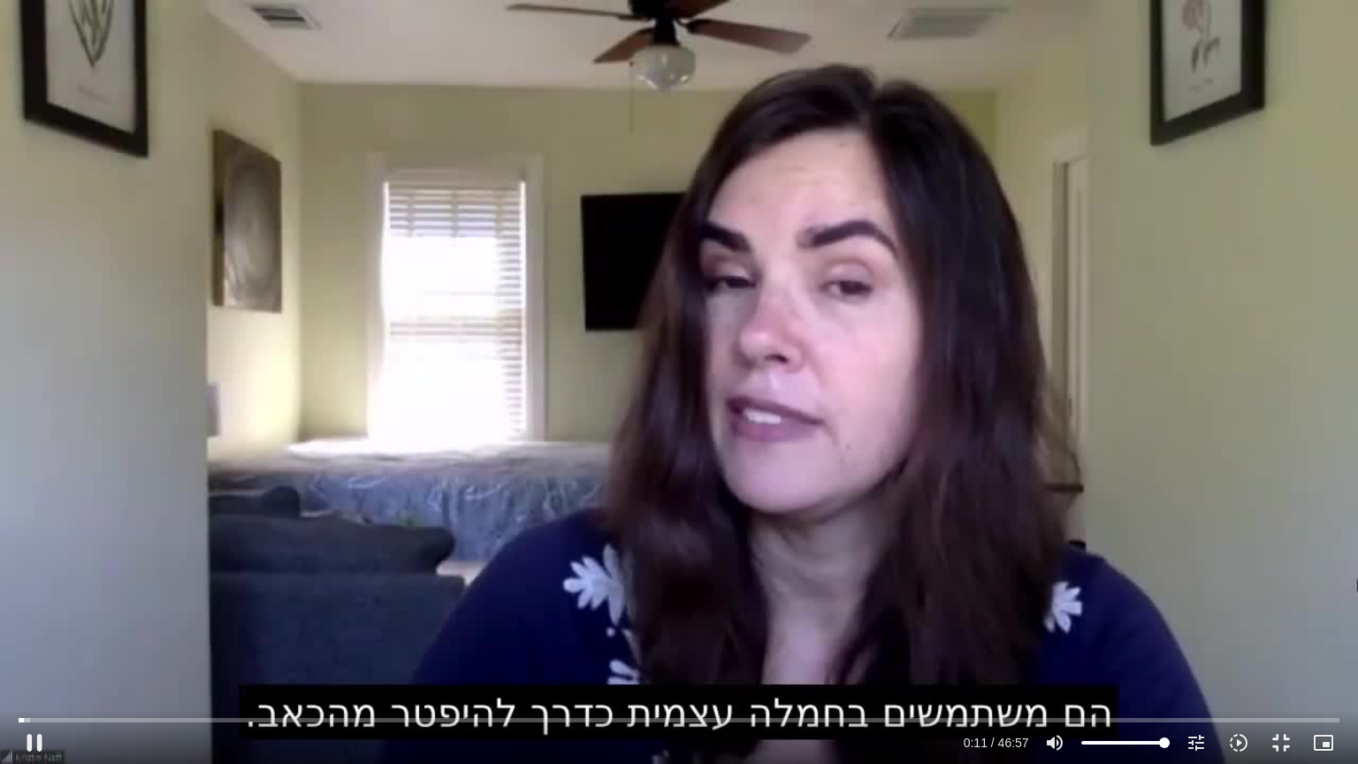
type input "11.286695"
type input "992.52"
type input "11.420292"
type input "992.52"
type input "12"
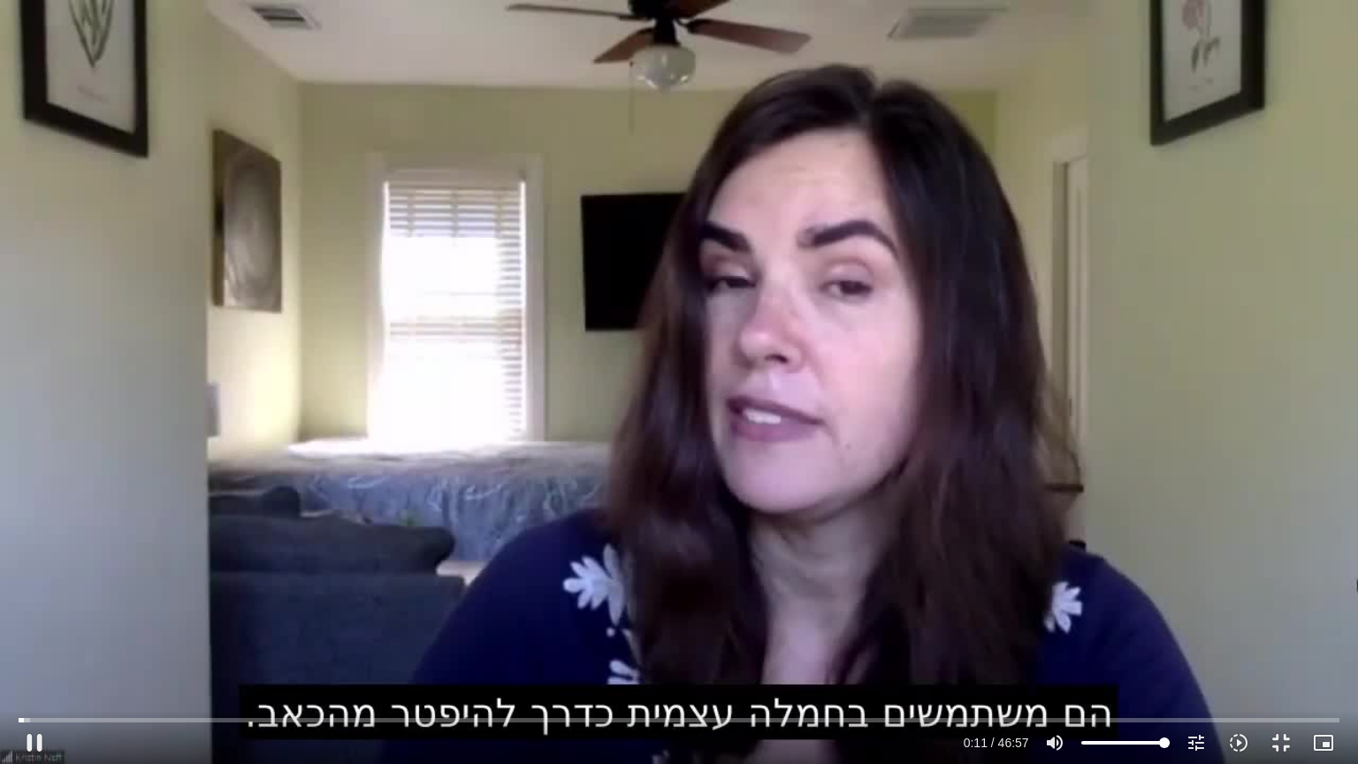
type input "992.52"
type input "12.067266"
type input "992.52"
type input "12.167529"
type input "992.52"
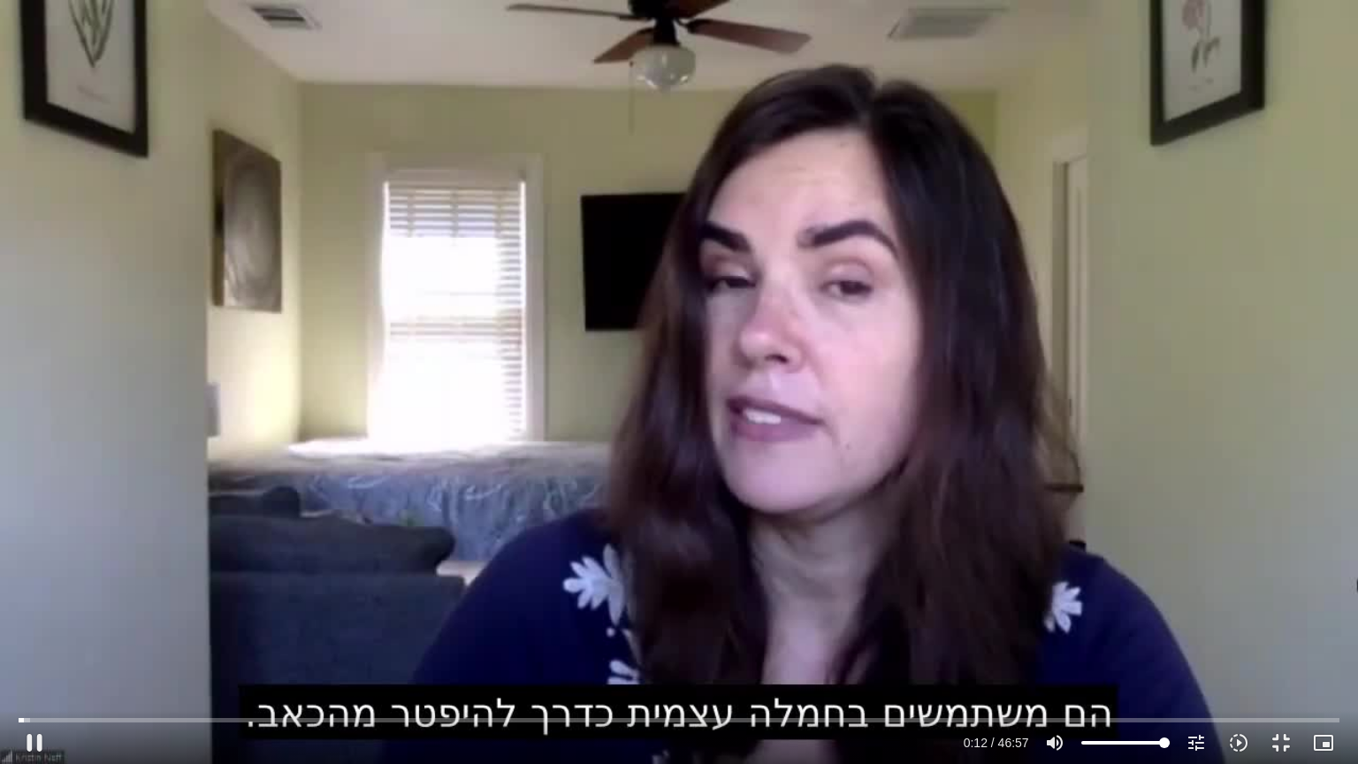
type input "12.222279"
type input "992.52"
type input "12.352077"
type input "992.52"
type input "12.48141"
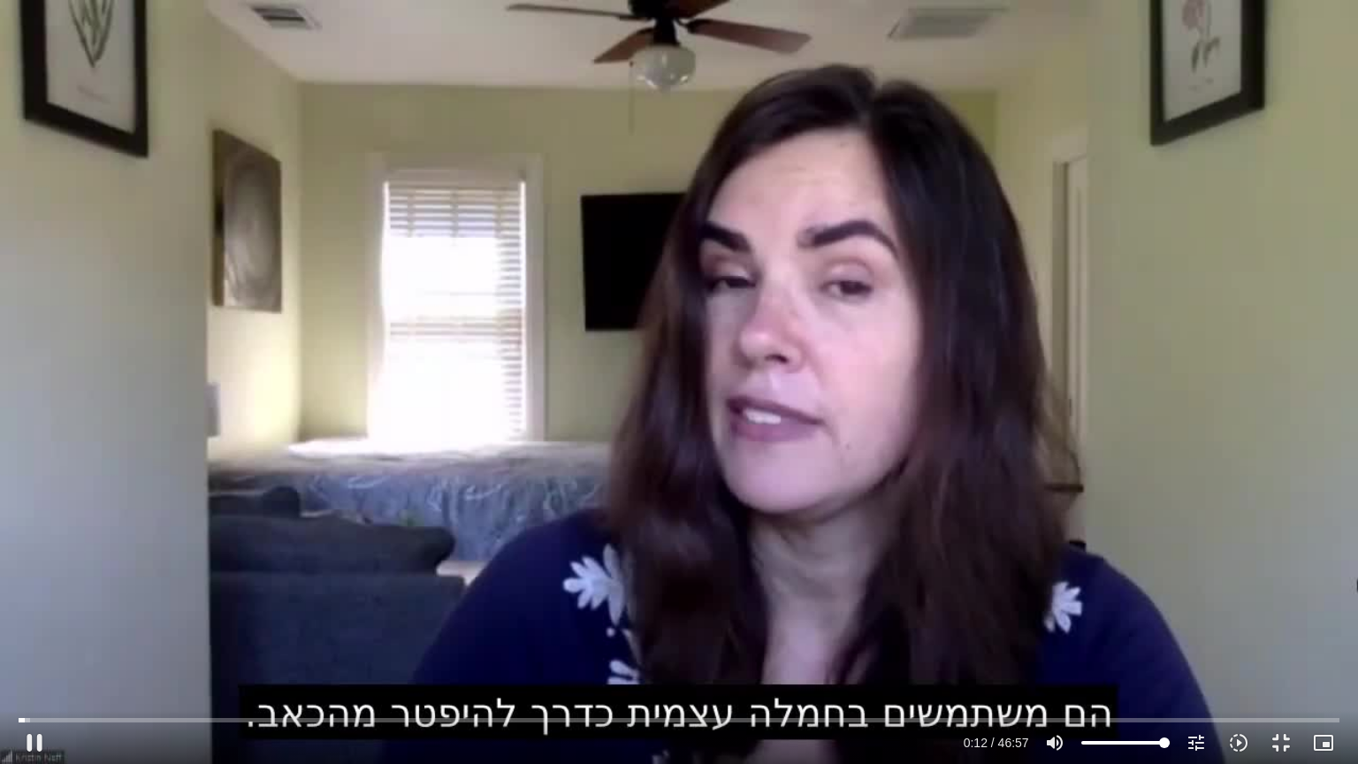
type input "992.52"
type input "12.717716"
type input "992.52"
type input "12.80154"
type input "992.52"
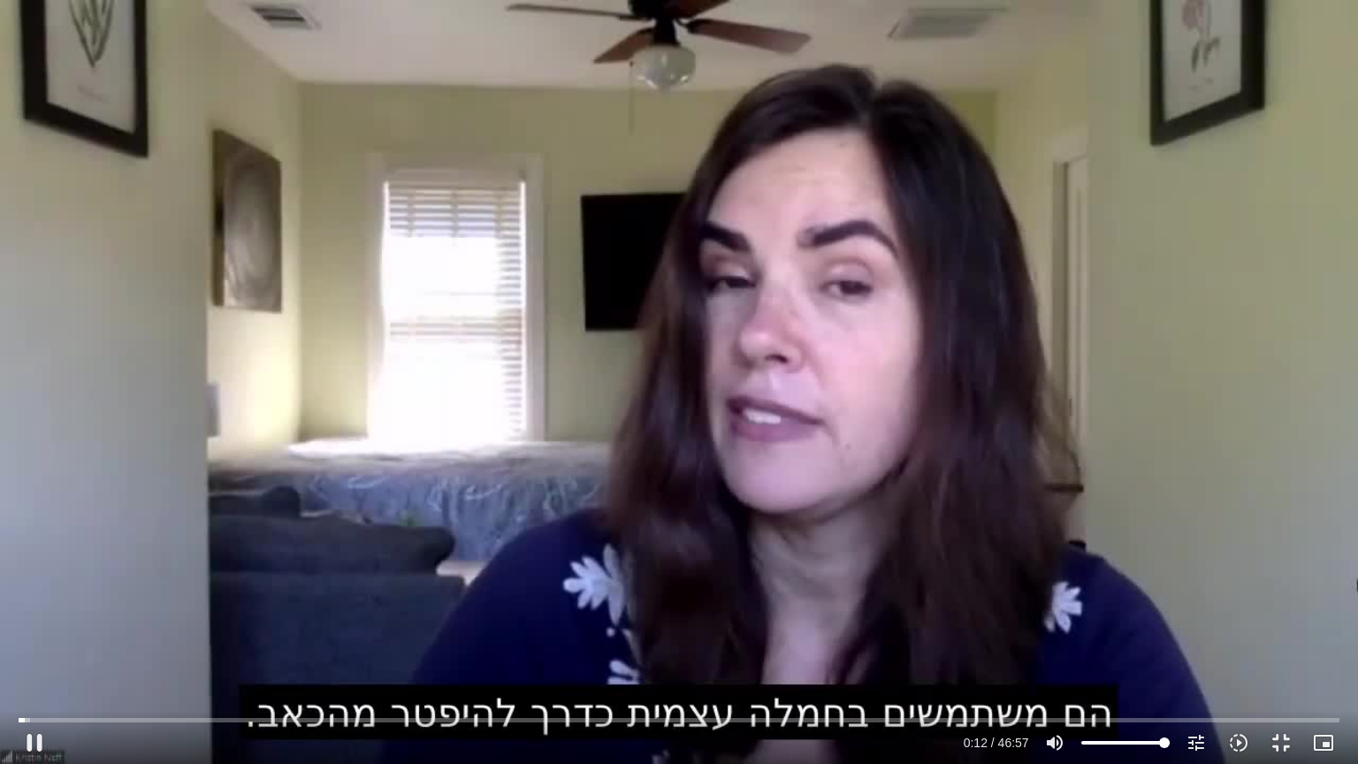
type input "12.87643"
type input "992.52"
type input "13.008857"
type input "992.52"
type input "13.141745"
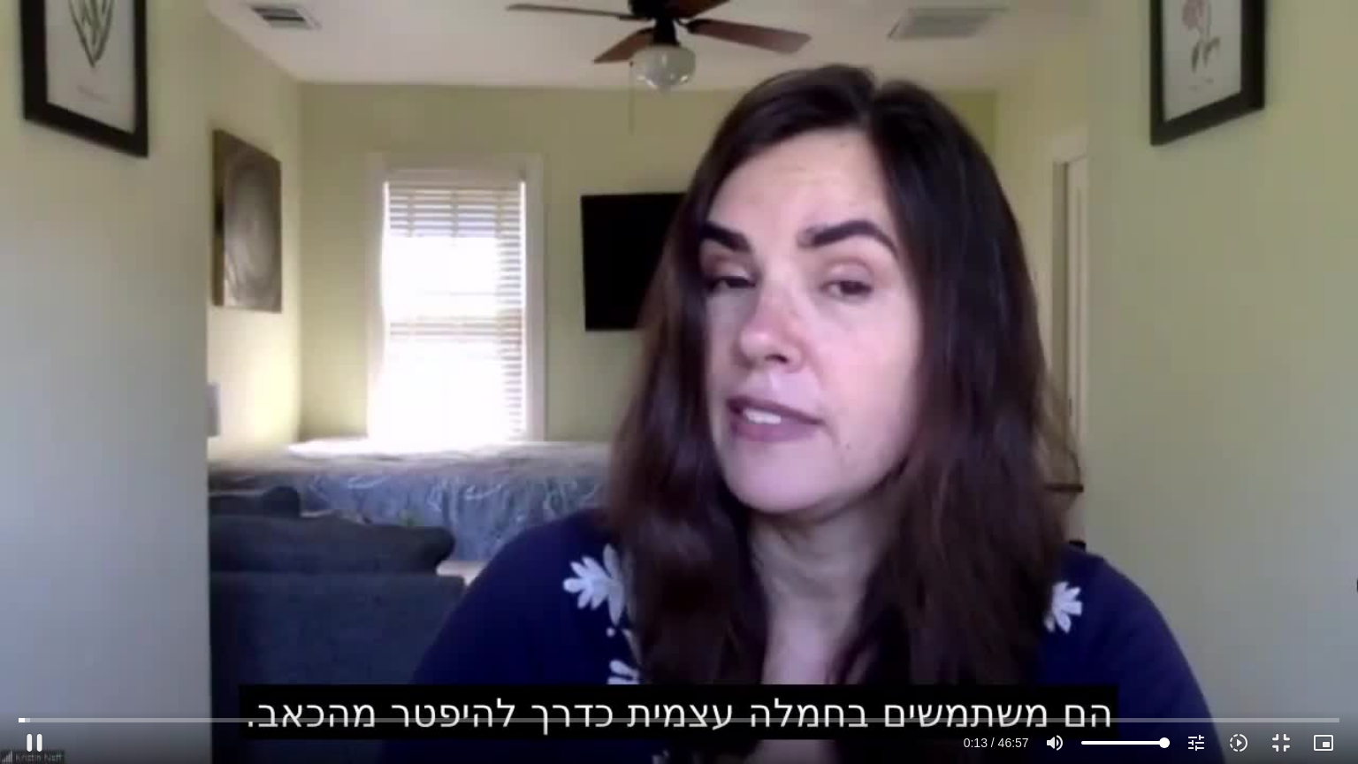
type input "992.52"
type input "13.280009"
type input "992.52"
type input "13.412007"
type input "992.52"
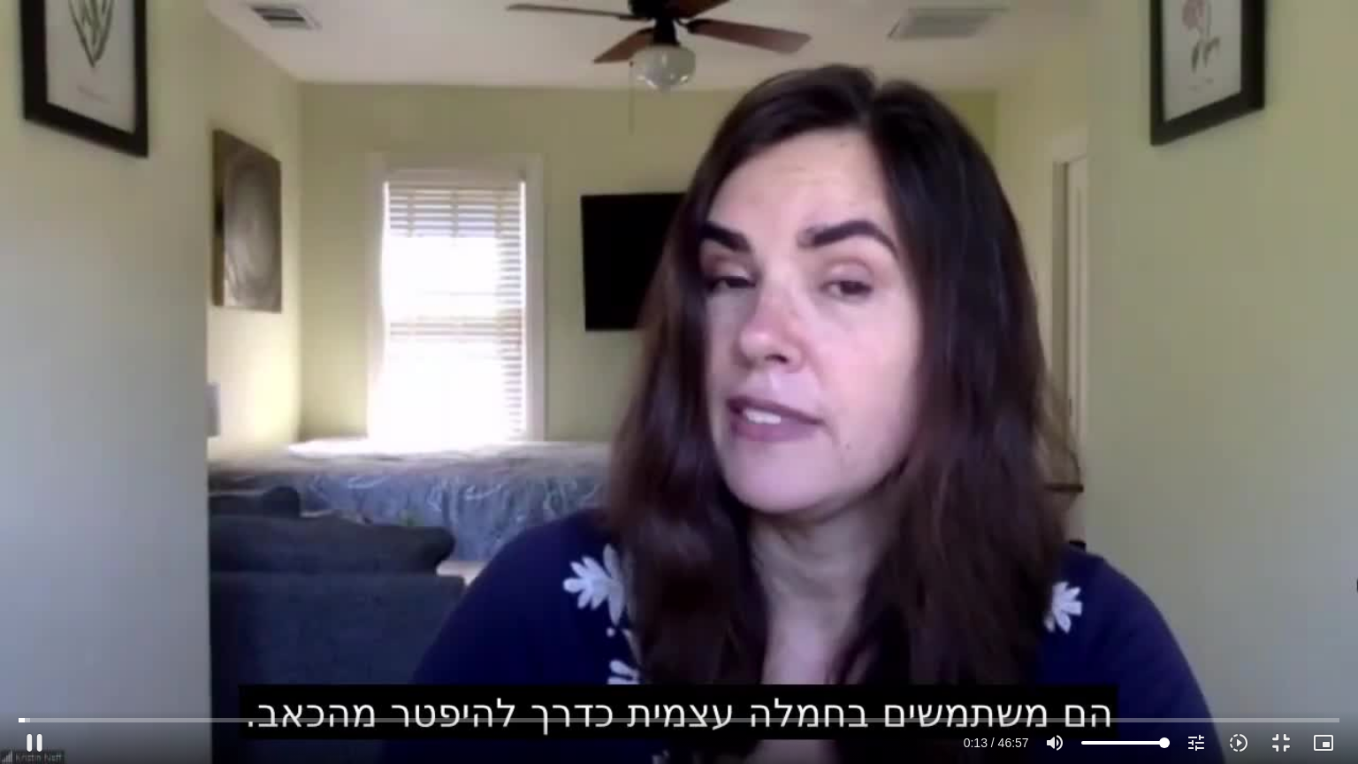
type input "13.541228"
type input "992.52"
type input "13.671637"
type input "992.52"
type input "13.804947"
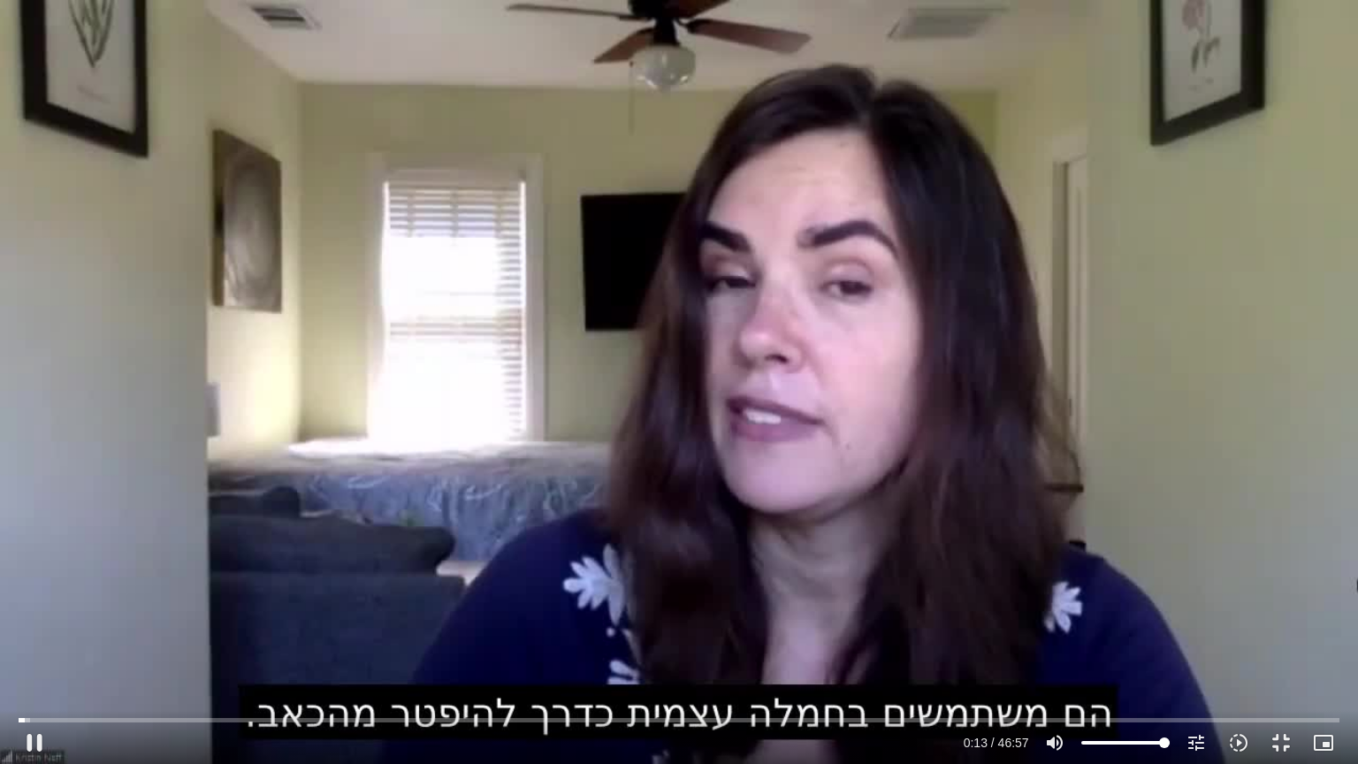
type input "992.52"
type input "13.939367"
type input "992.52"
type input "14.070736"
type input "992.52"
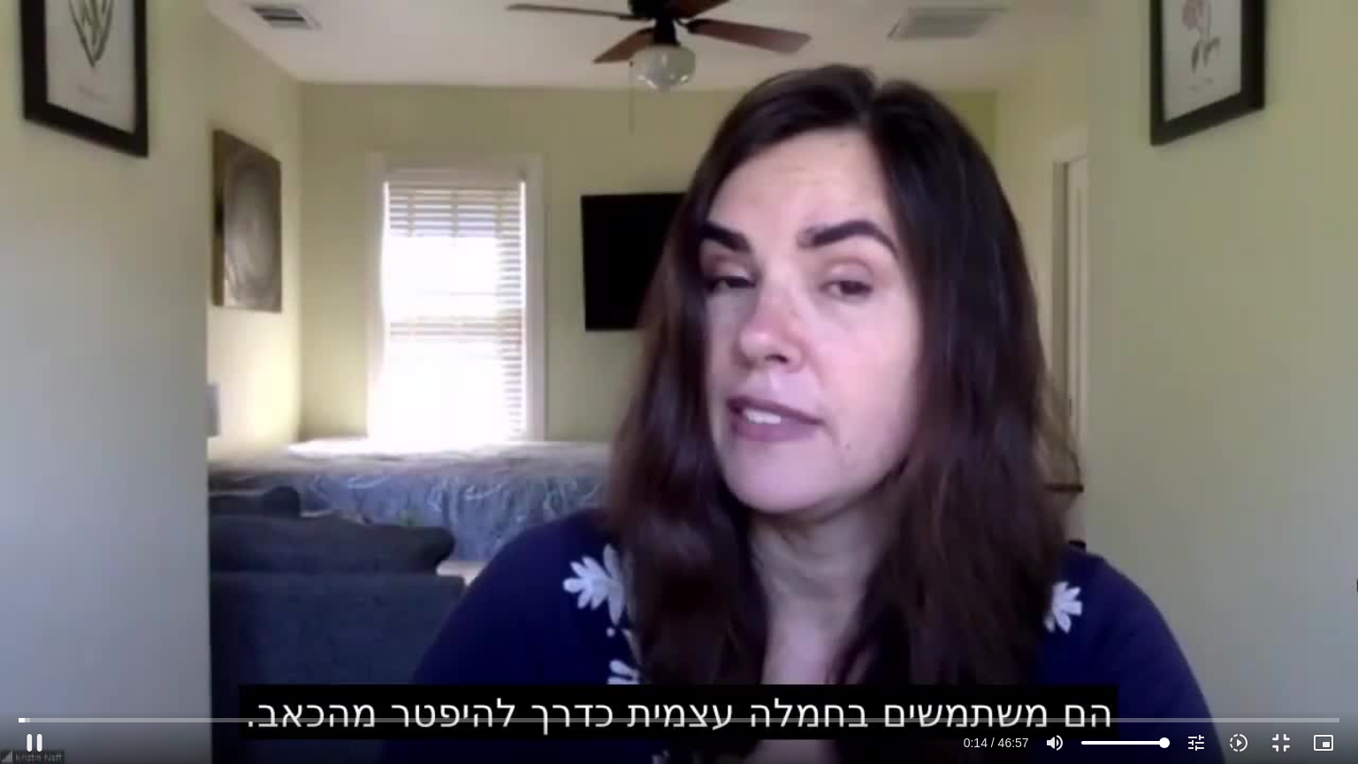
type input "14.205484"
type input "992.52"
type input "14.345531"
type input "992.52"
type input "14.477551"
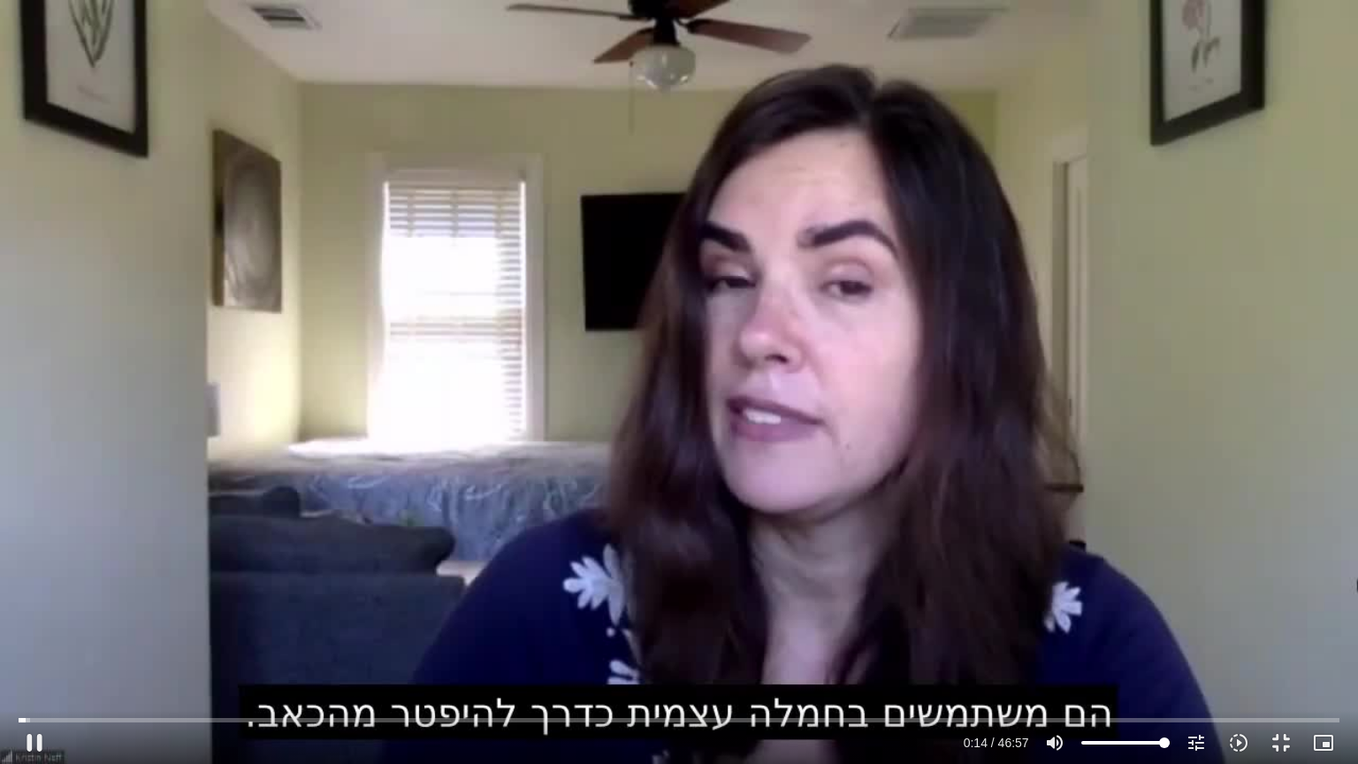
type input "992.52"
type input "14.608531"
type input "992.52"
type input "14.739867"
type input "992.52"
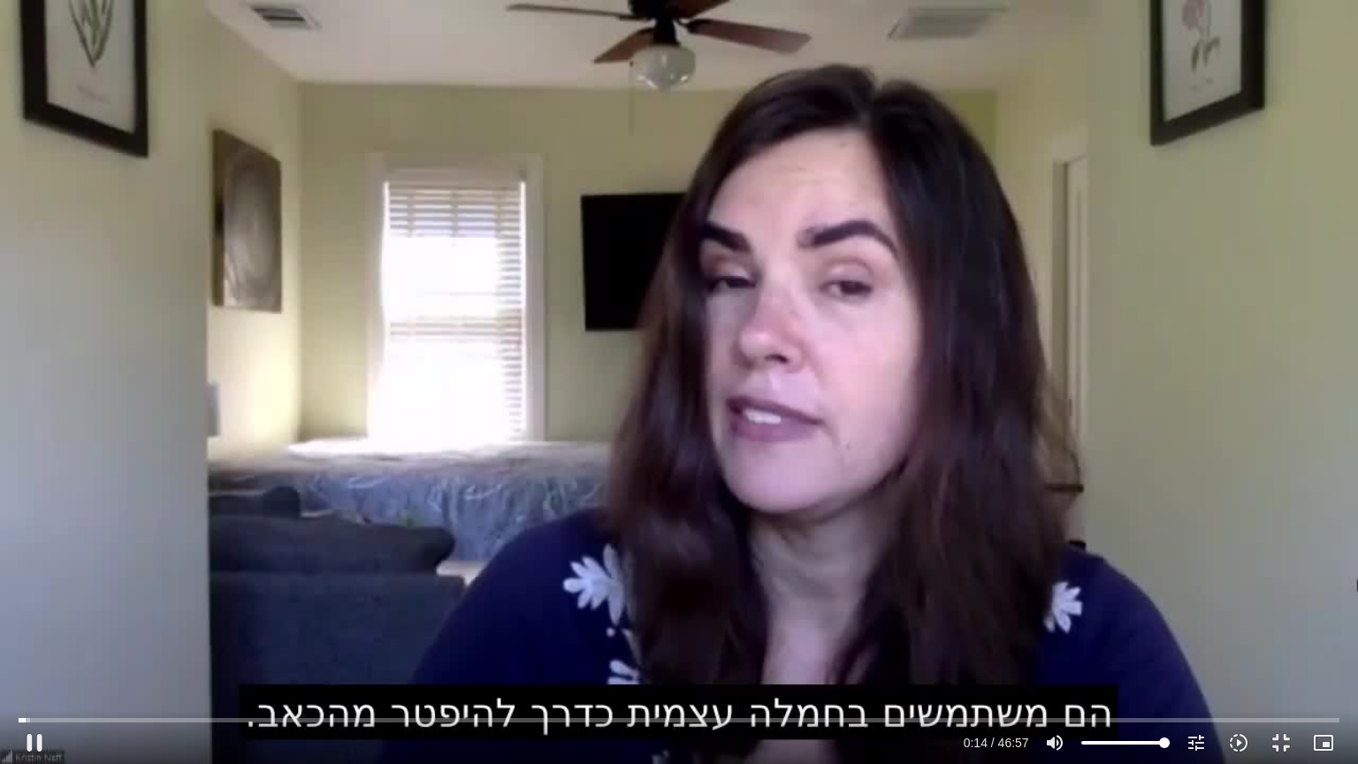
type input "14.871173"
type input "992.52"
type input "14.998029"
type input "992.52"
type input "15.128584"
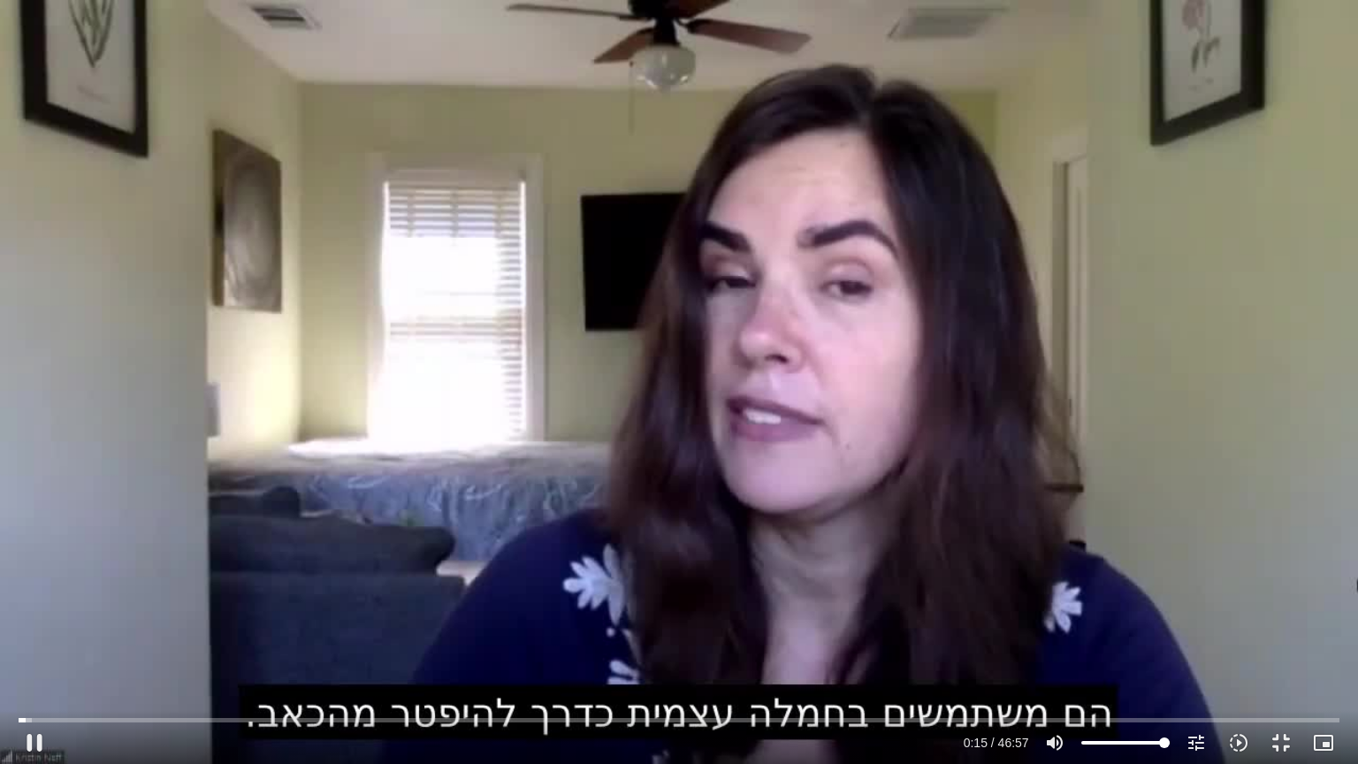
type input "992.52"
type input "15.262757"
type input "992.52"
type input "15.397751"
type input "992.52"
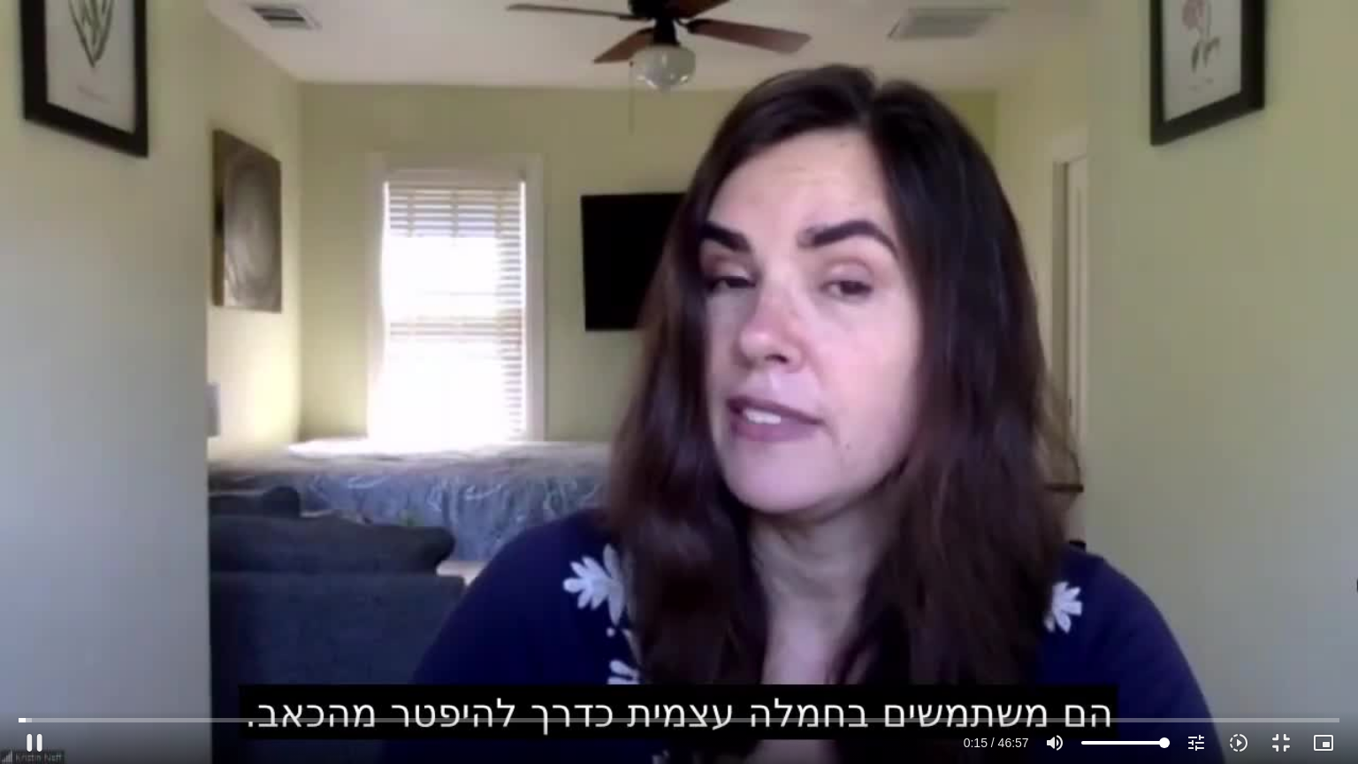
type input "15.536508"
click at [32, 614] on input "Seek" at bounding box center [679, 719] width 1320 height 11
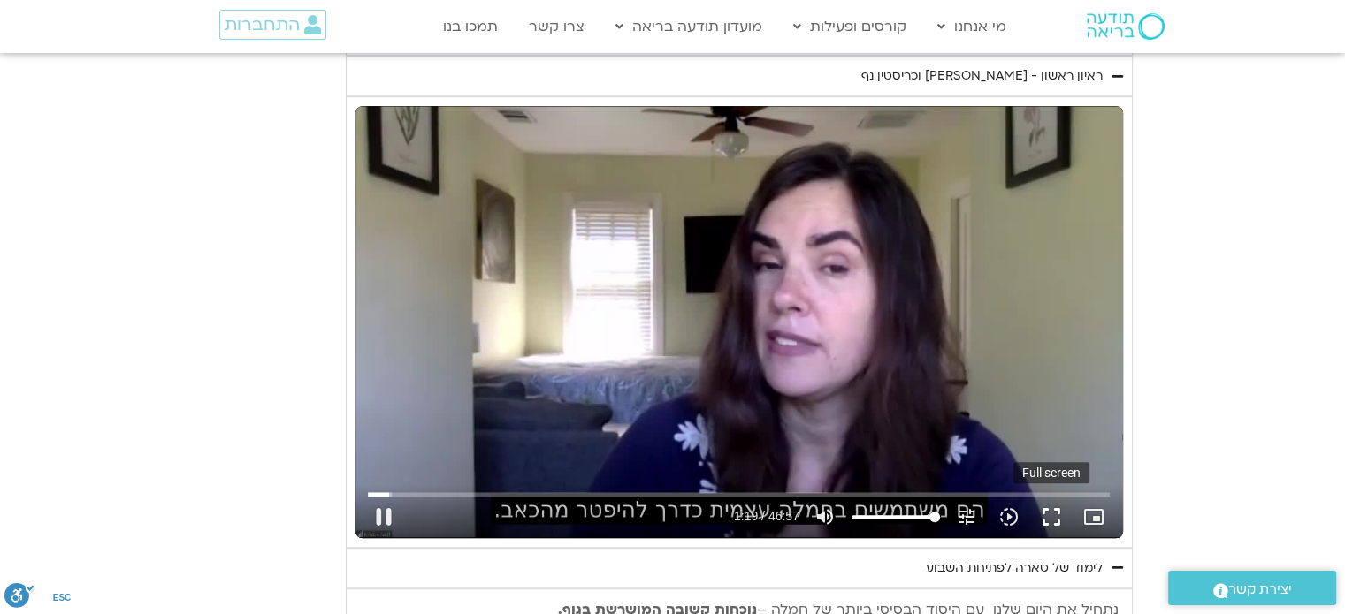
click at [1030, 496] on button "fullscreen" at bounding box center [1051, 517] width 42 height 42
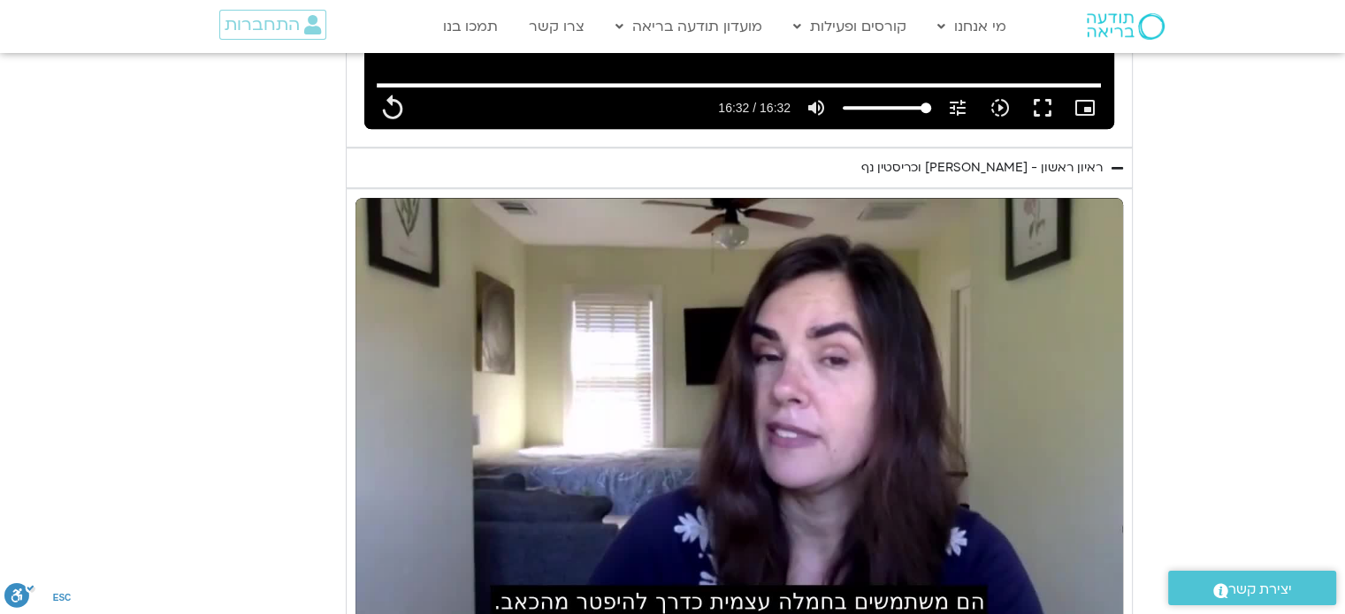
scroll to position [1362, 0]
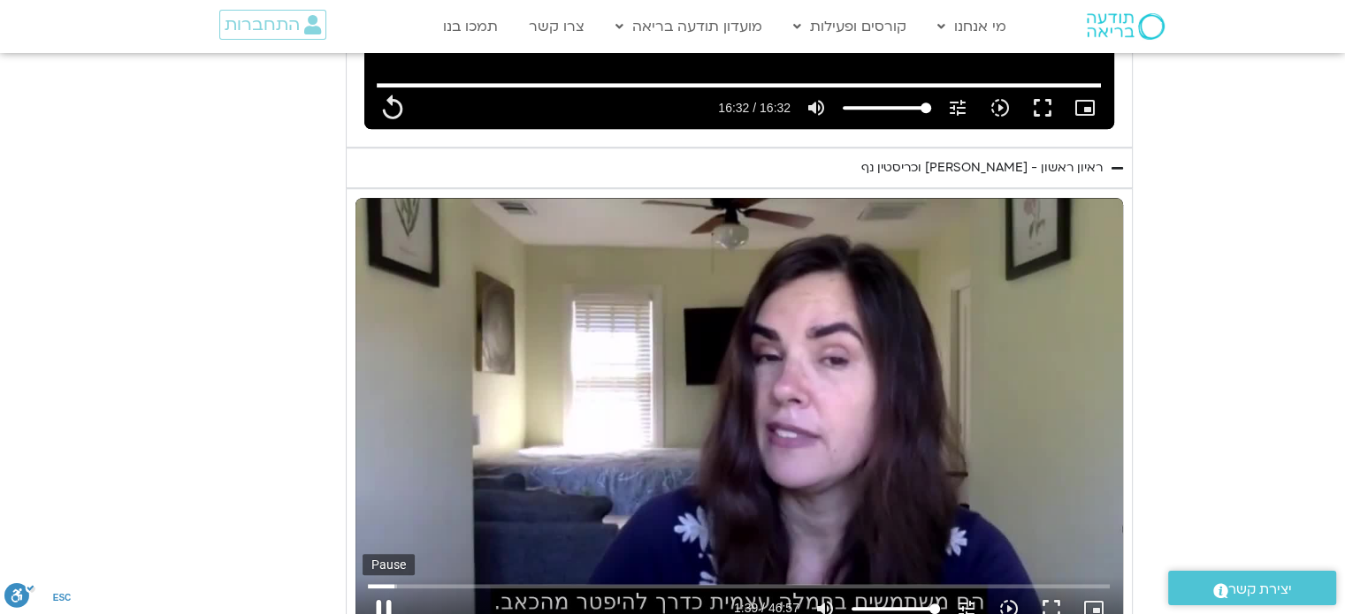
click at [405, 588] on button "pause" at bounding box center [383, 609] width 42 height 42
click at [405, 588] on button "play_arrow" at bounding box center [383, 609] width 42 height 42
click at [1030, 588] on button "fullscreen" at bounding box center [1051, 609] width 42 height 42
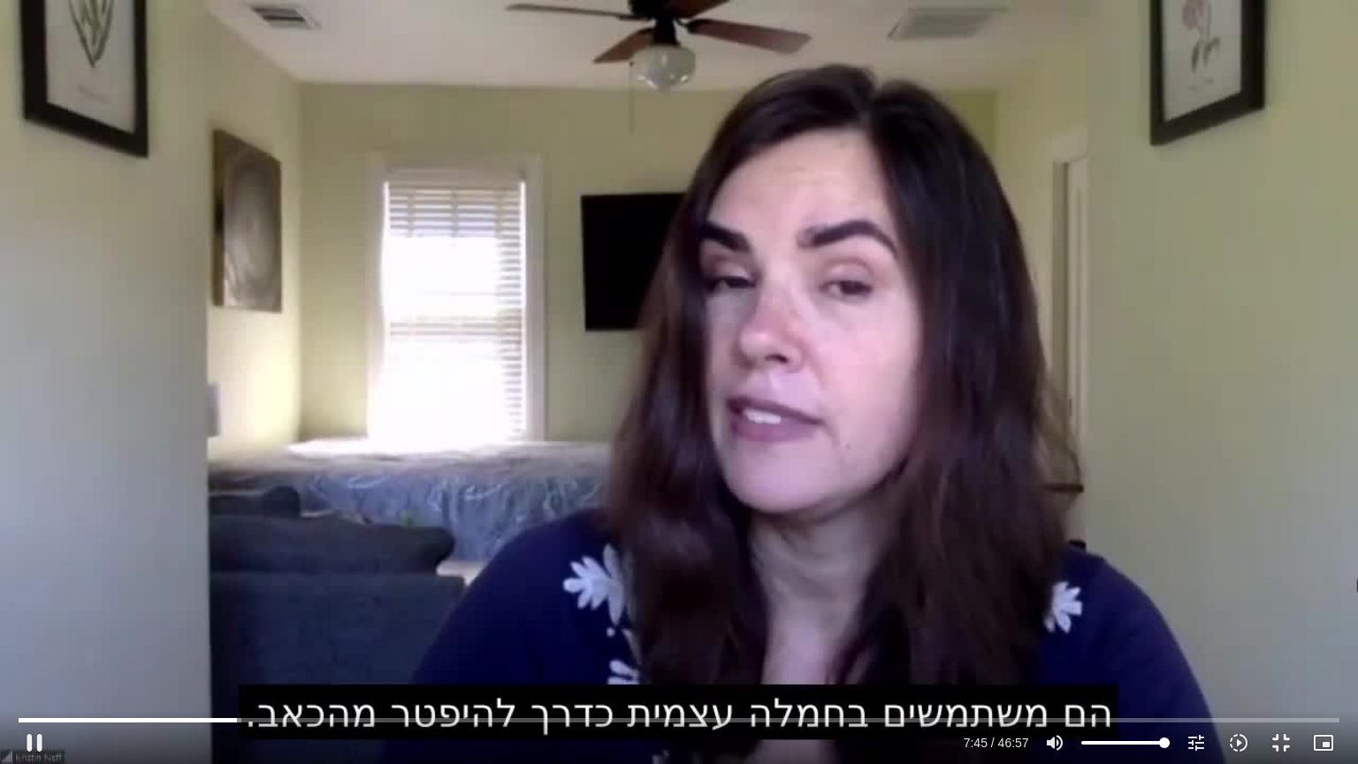
click at [1096, 477] on div "Skip Ad 43:57 pause 7:45 / 46:57 volume_up Mute tune Resolution Auto 720p slow_…" at bounding box center [679, 382] width 1358 height 764
click at [675, 311] on div "Skip Ad 43:57 play_arrow 7:45 / 46:57 volume_up Mute tune Resolution Auto 720p …" at bounding box center [679, 382] width 1358 height 764
click at [828, 397] on div "Skip Ad 43:57 pause 8:06 / 46:57 volume_up Mute tune Resolution Auto 720p slow_…" at bounding box center [679, 382] width 1358 height 764
click at [40, 614] on button "play_arrow" at bounding box center [34, 742] width 42 height 42
click at [593, 614] on input "Seek" at bounding box center [679, 719] width 1320 height 11
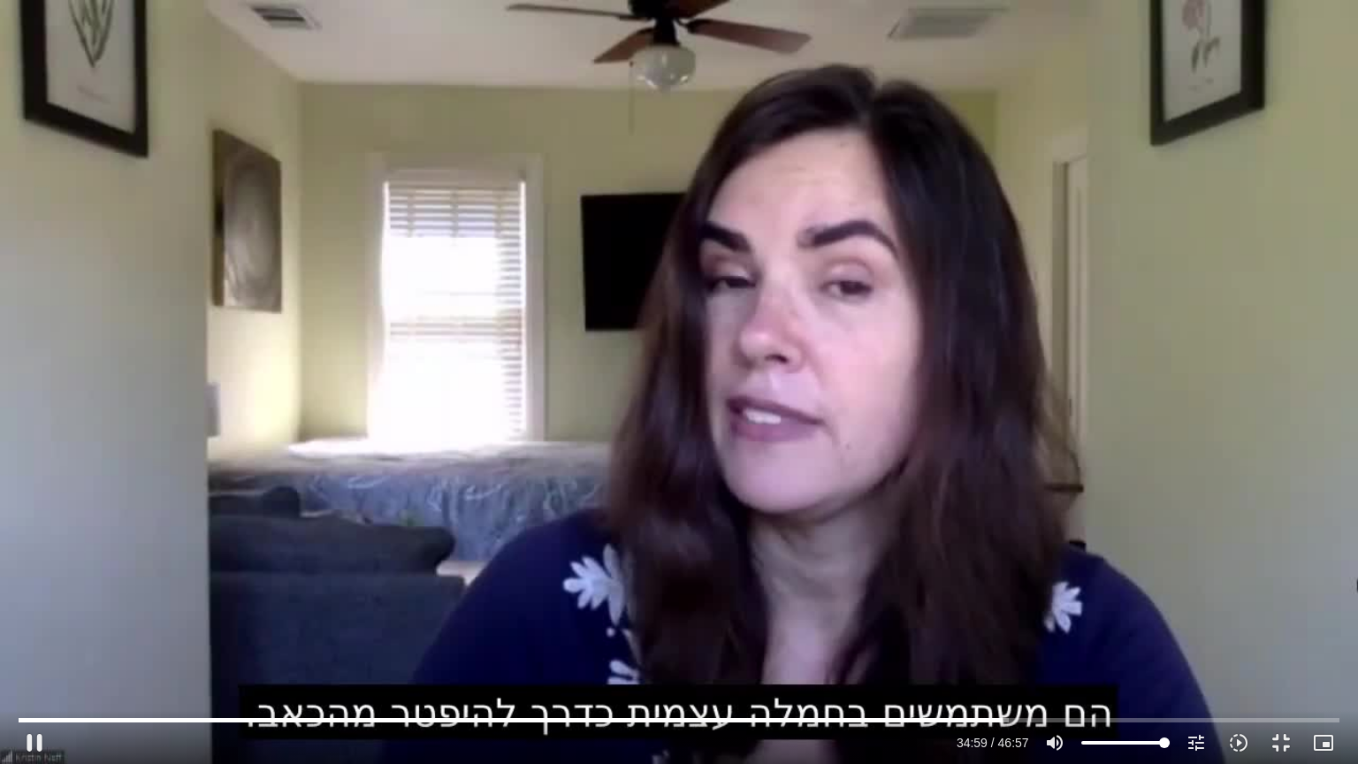
click at [474, 328] on div "Skip Ad 20:24 pause 34:59 / 46:57 volume_up Mute tune Resolution Auto 720p slow…" at bounding box center [679, 382] width 1358 height 764
